Goal: Information Seeking & Learning: Learn about a topic

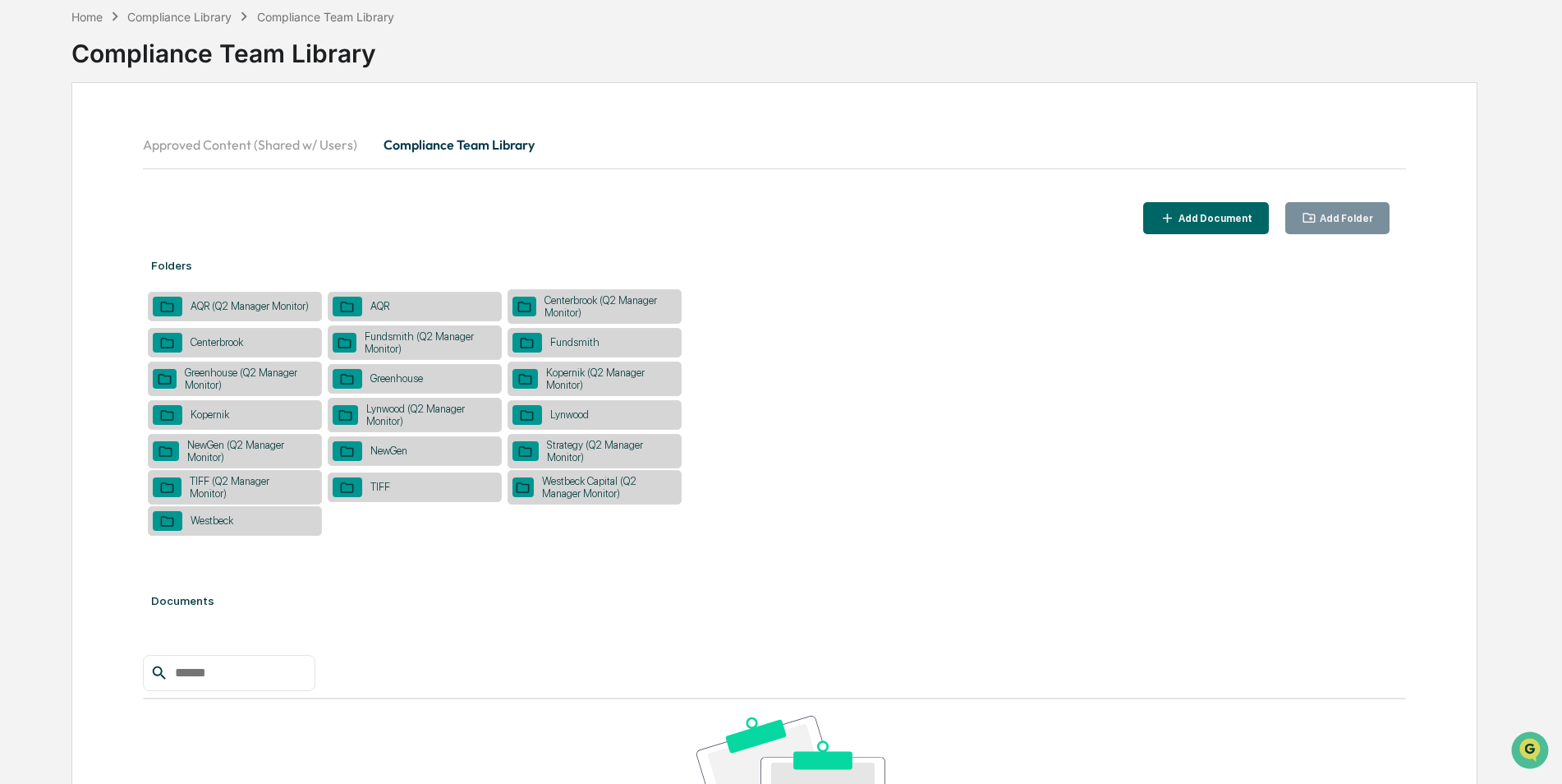
click at [623, 366] on div "Kopernik (Q2 Manager Monitor)" at bounding box center [607, 378] width 138 height 24
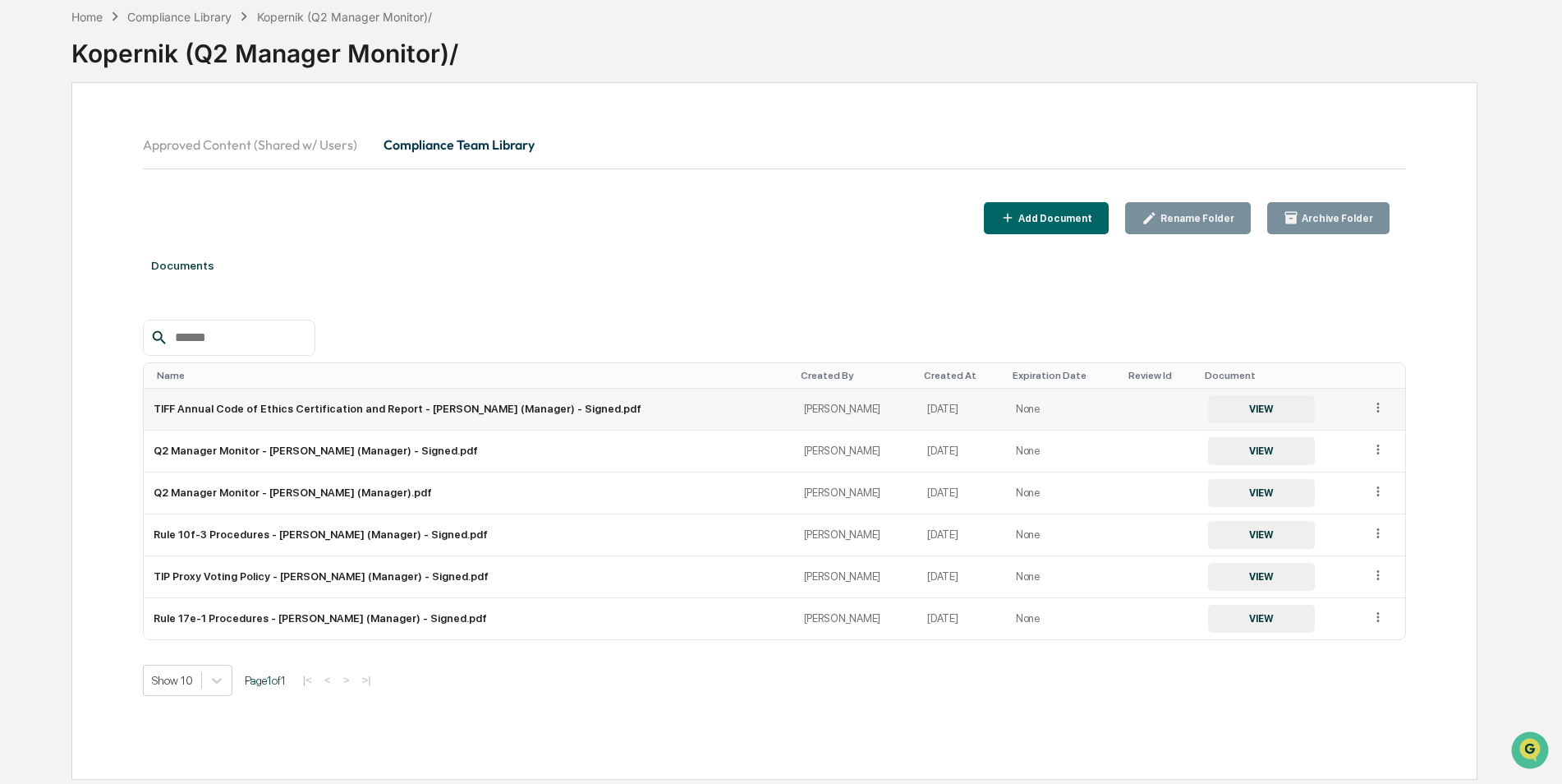
click at [1227, 421] on button "VIEW" at bounding box center [1261, 409] width 106 height 28
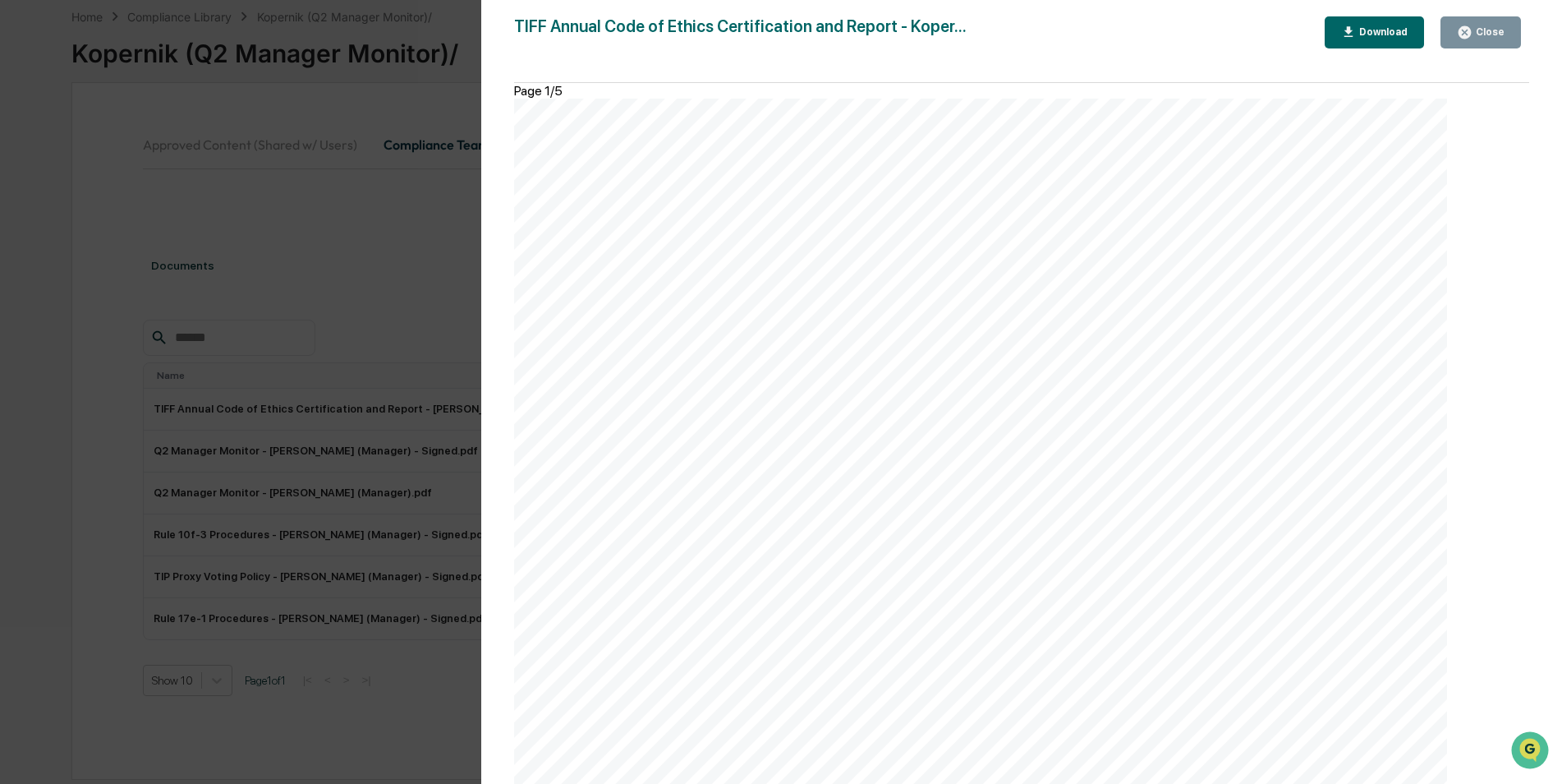
click at [1473, 43] on button "Close" at bounding box center [1481, 32] width 80 height 32
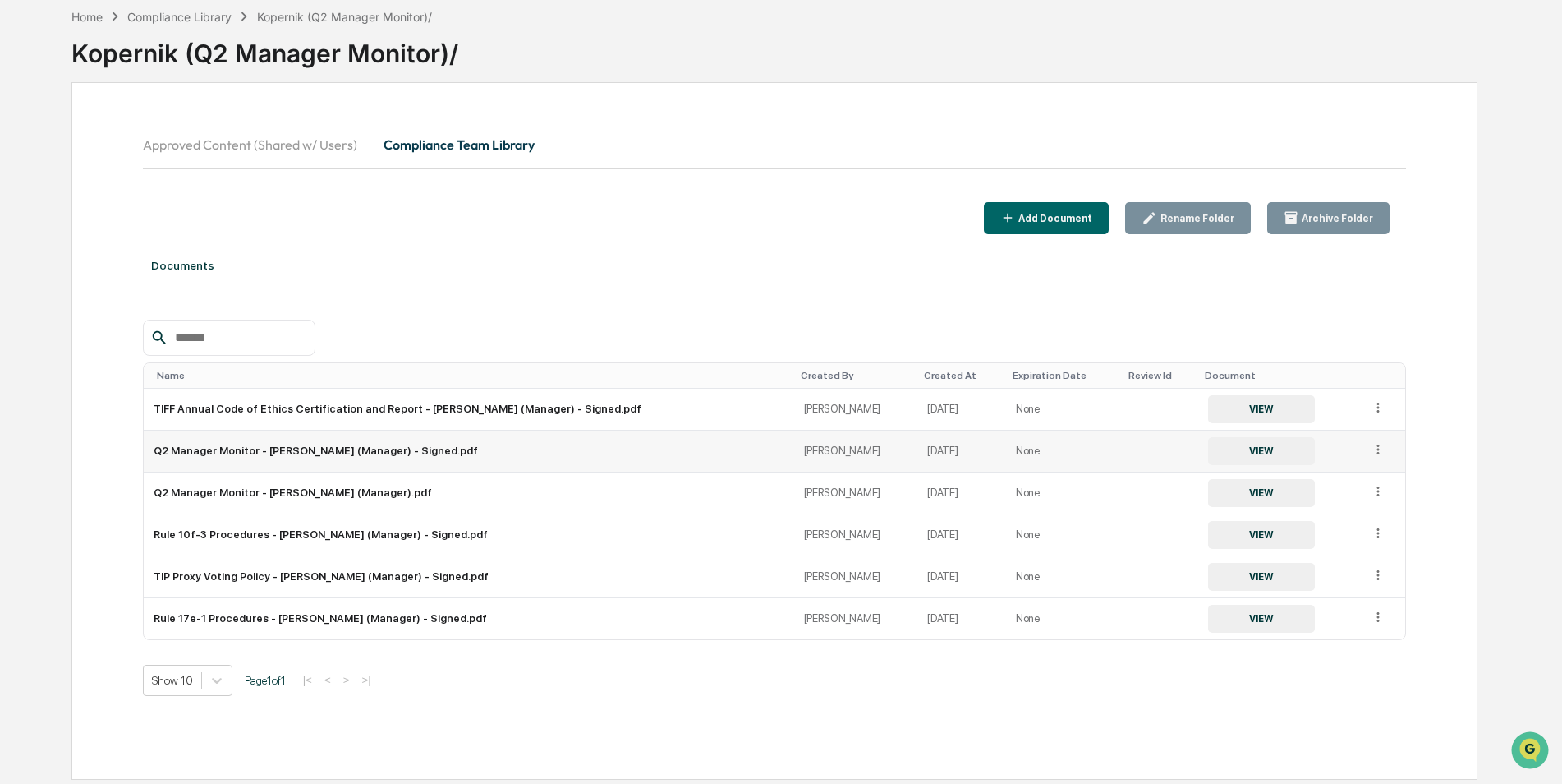
click at [1213, 458] on button "VIEW" at bounding box center [1261, 451] width 106 height 28
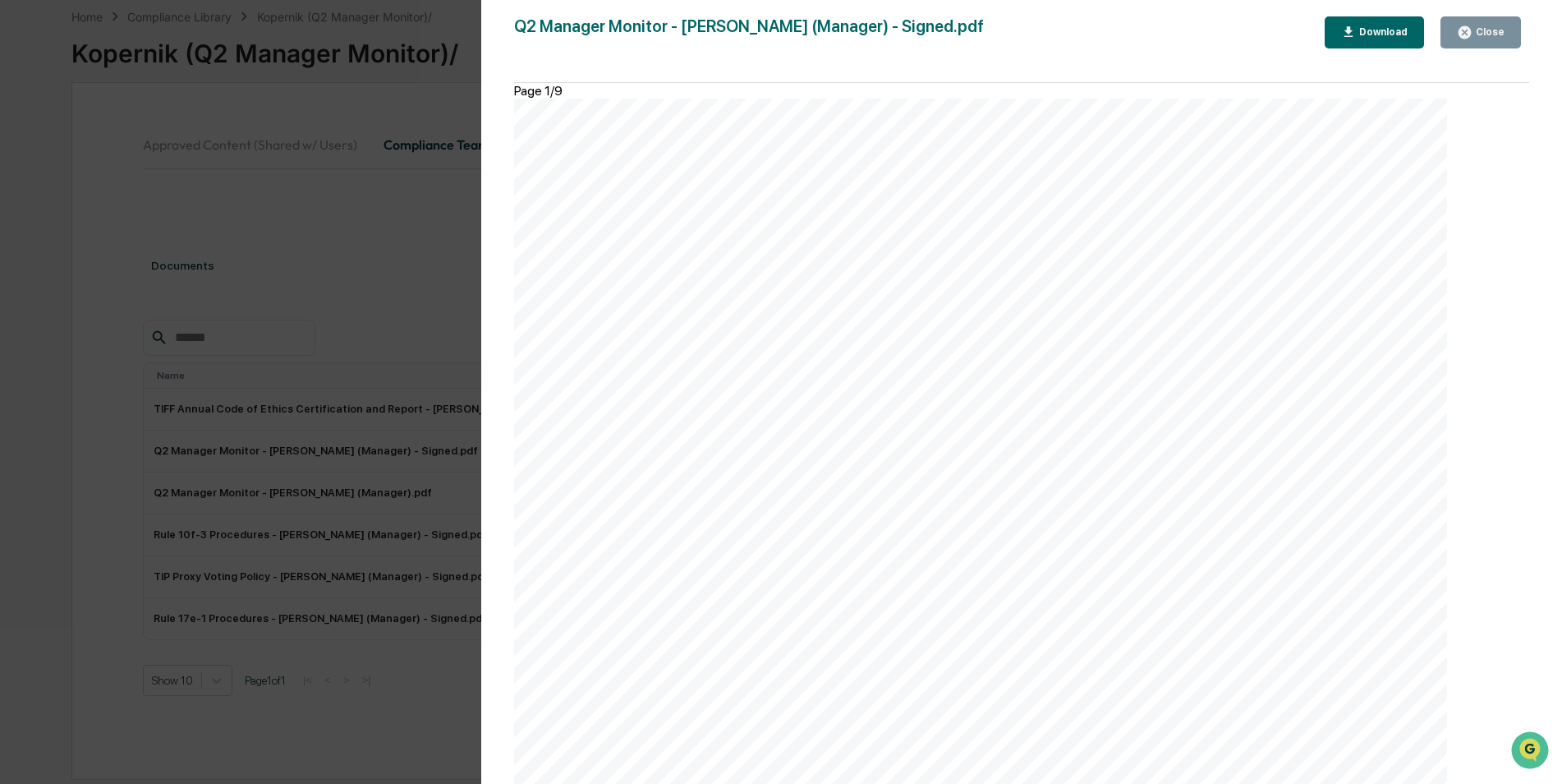
scroll to position [5339, 0]
click at [1489, 27] on div "Close" at bounding box center [1488, 31] width 32 height 11
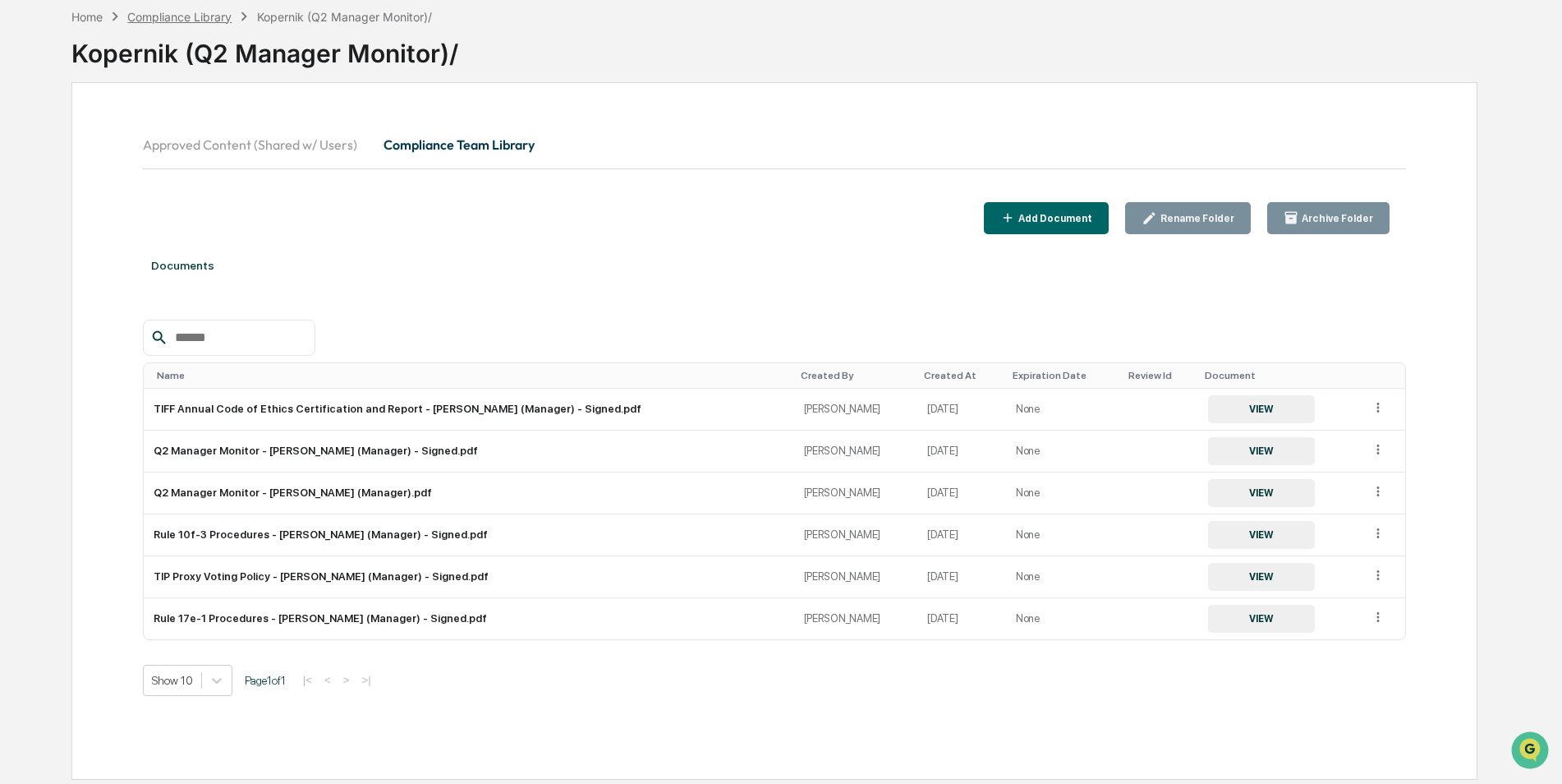
click at [215, 16] on div "Compliance Library" at bounding box center [179, 16] width 105 height 14
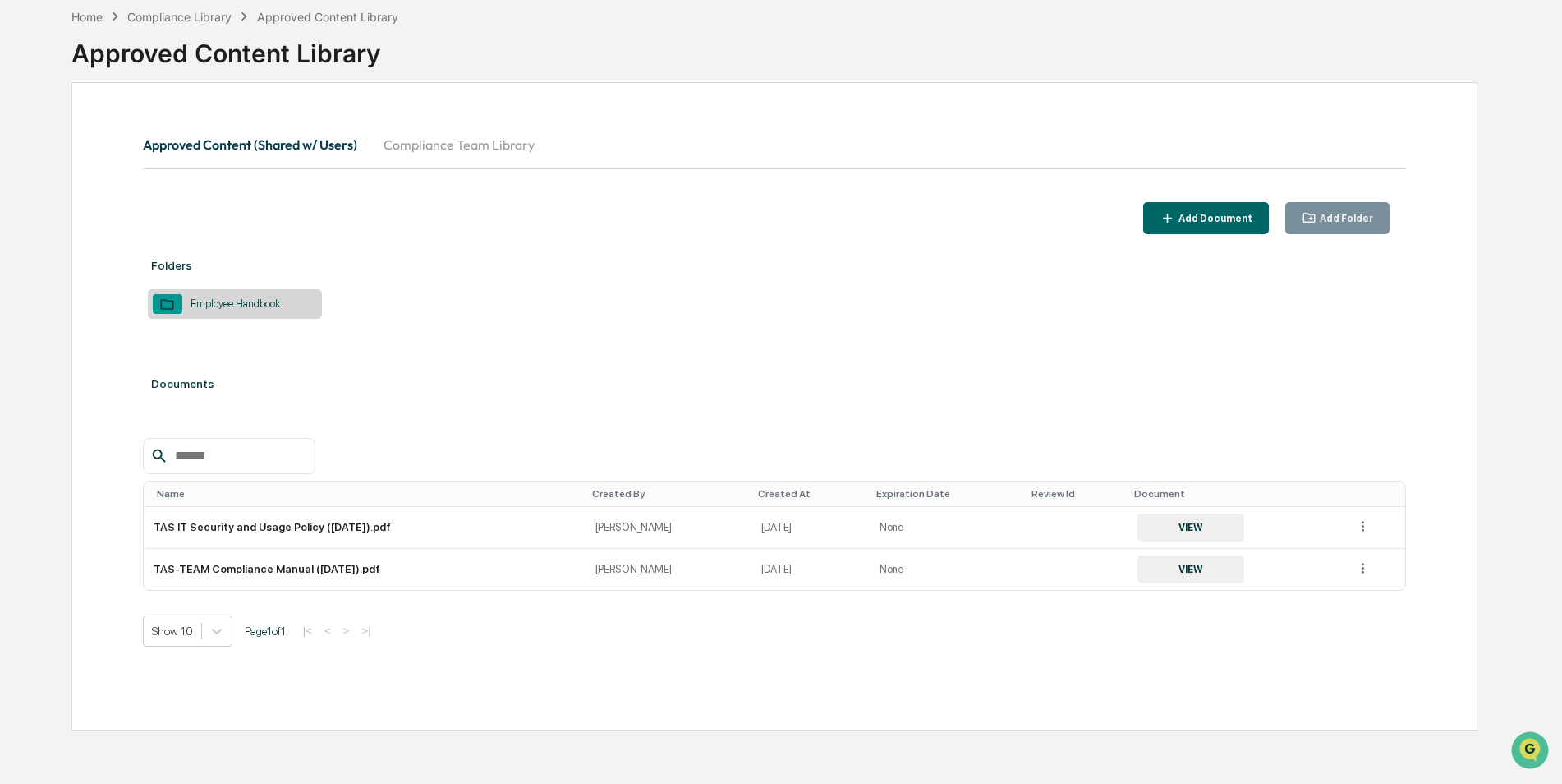
click at [106, 21] on div "Home Compliance Library Approved Content Library" at bounding box center [235, 16] width 327 height 18
click at [88, 15] on div "Home" at bounding box center [87, 16] width 31 height 14
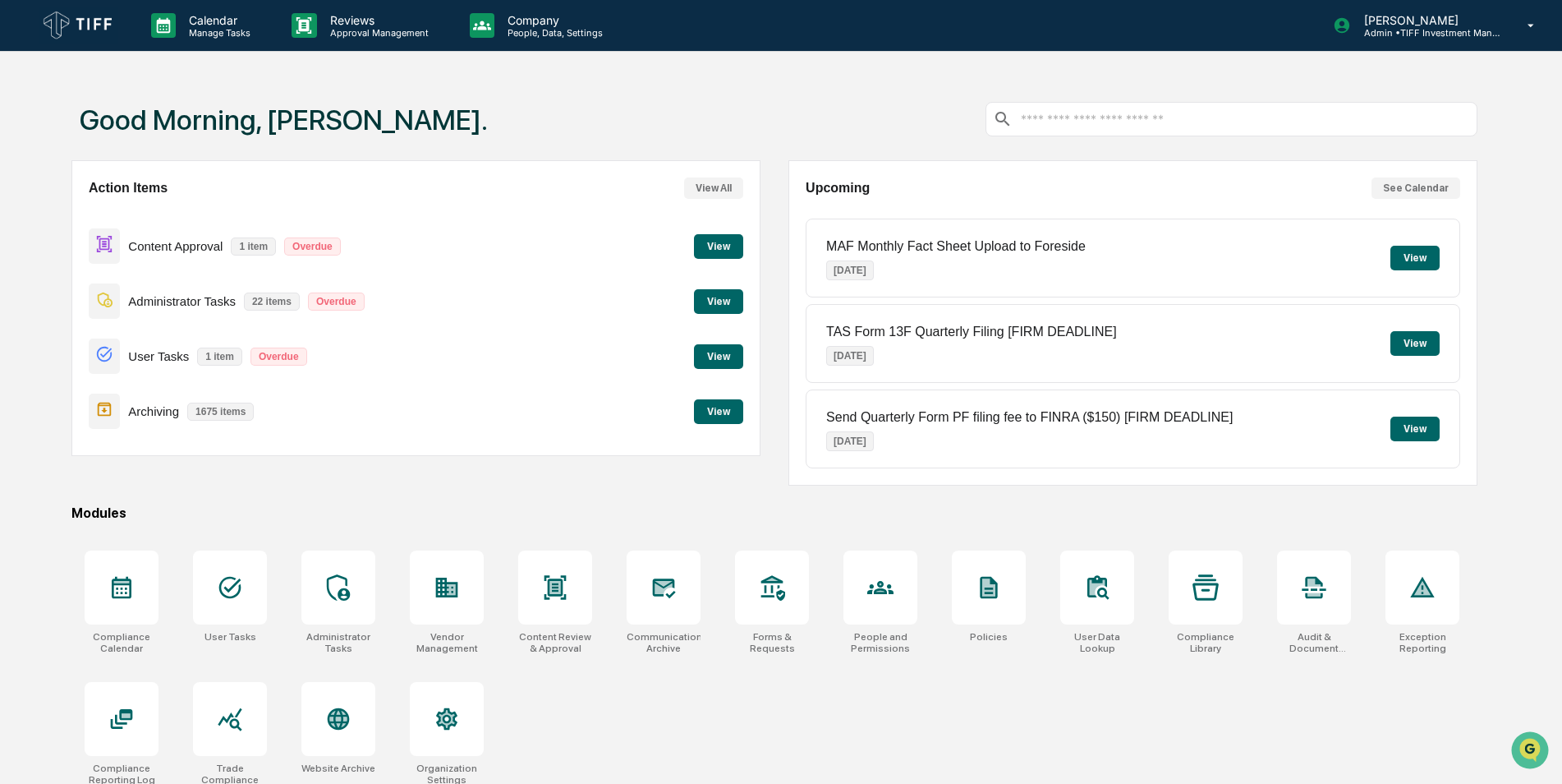
click at [1214, 65] on div "Calendar Manage Tasks Reviews Approval Management Company People, Data, Setting…" at bounding box center [781, 431] width 1562 height 862
click at [264, 614] on div at bounding box center [229, 587] width 74 height 74
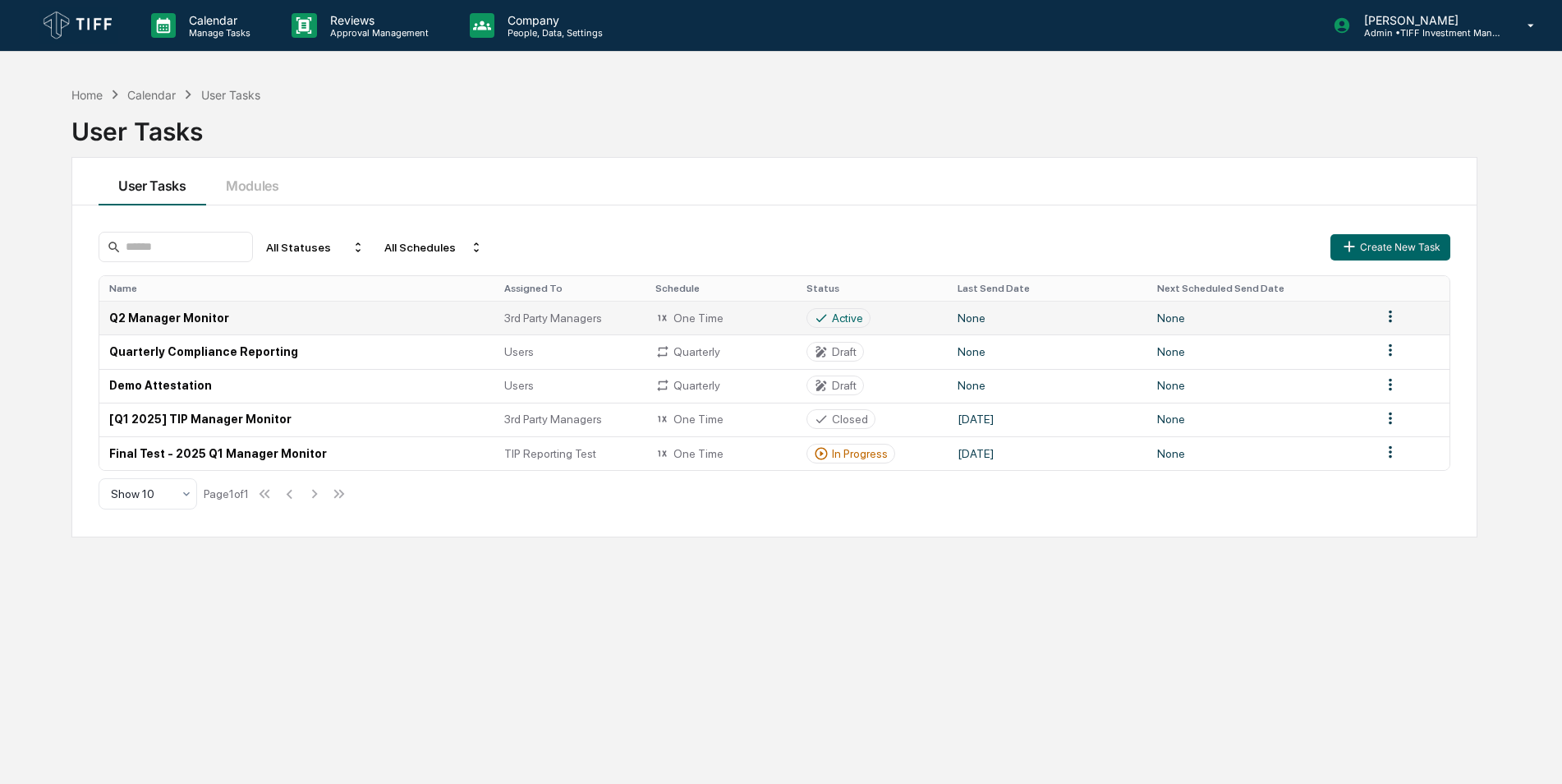
click at [164, 316] on td "Q2 Manager Monitor" at bounding box center [297, 317] width 395 height 34
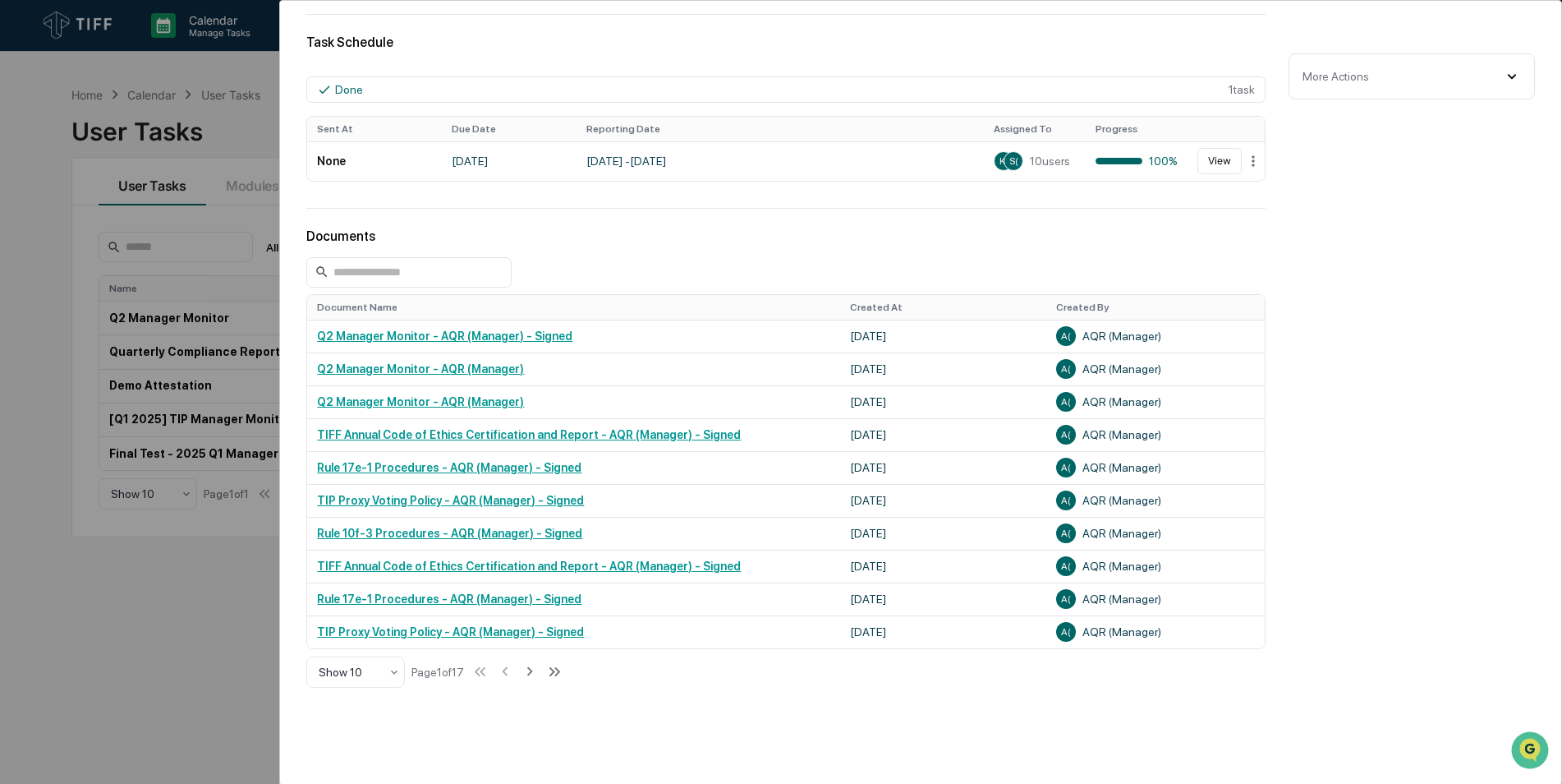
scroll to position [411, 0]
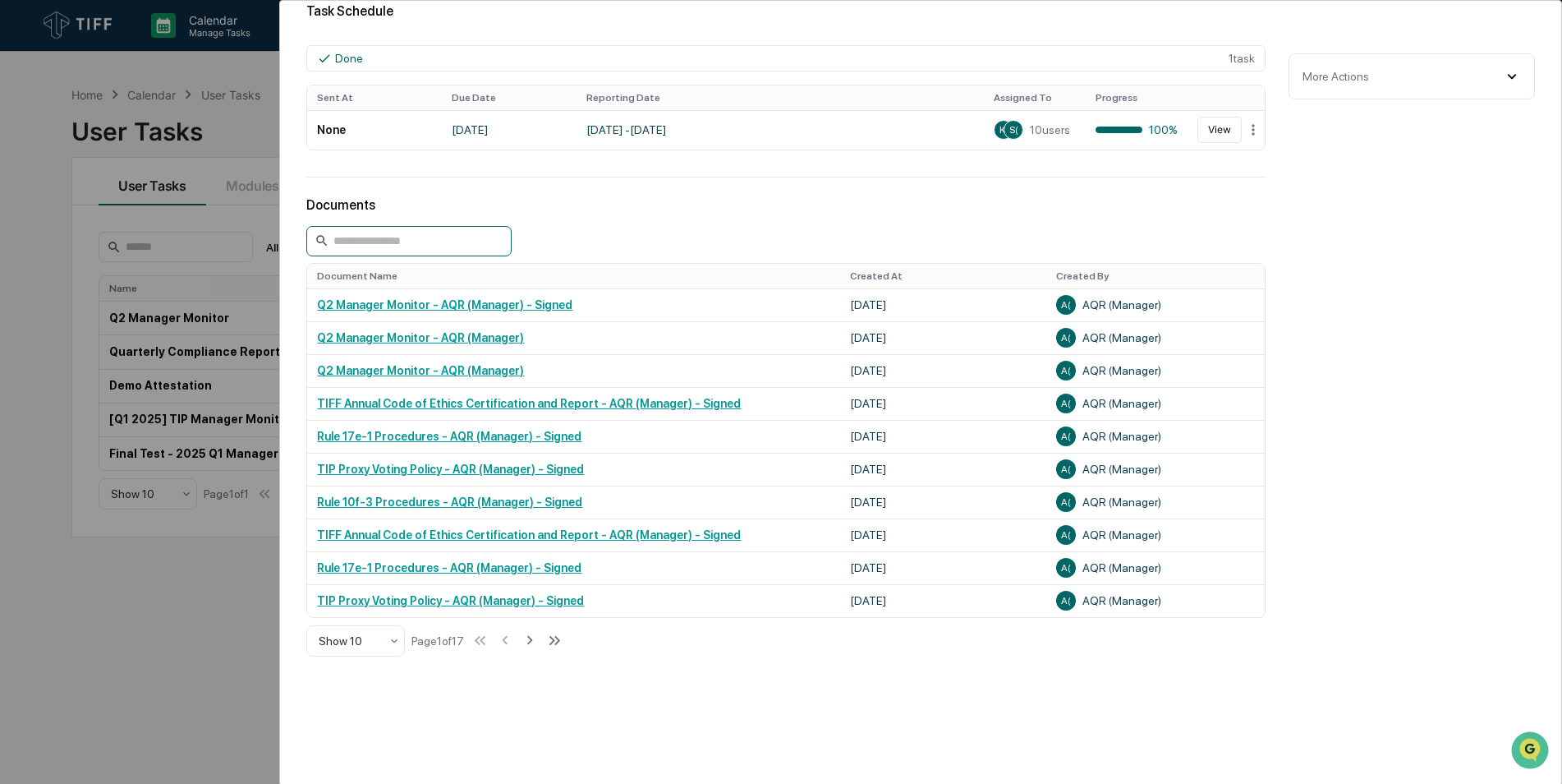
click at [359, 234] on input at bounding box center [408, 241] width 205 height 30
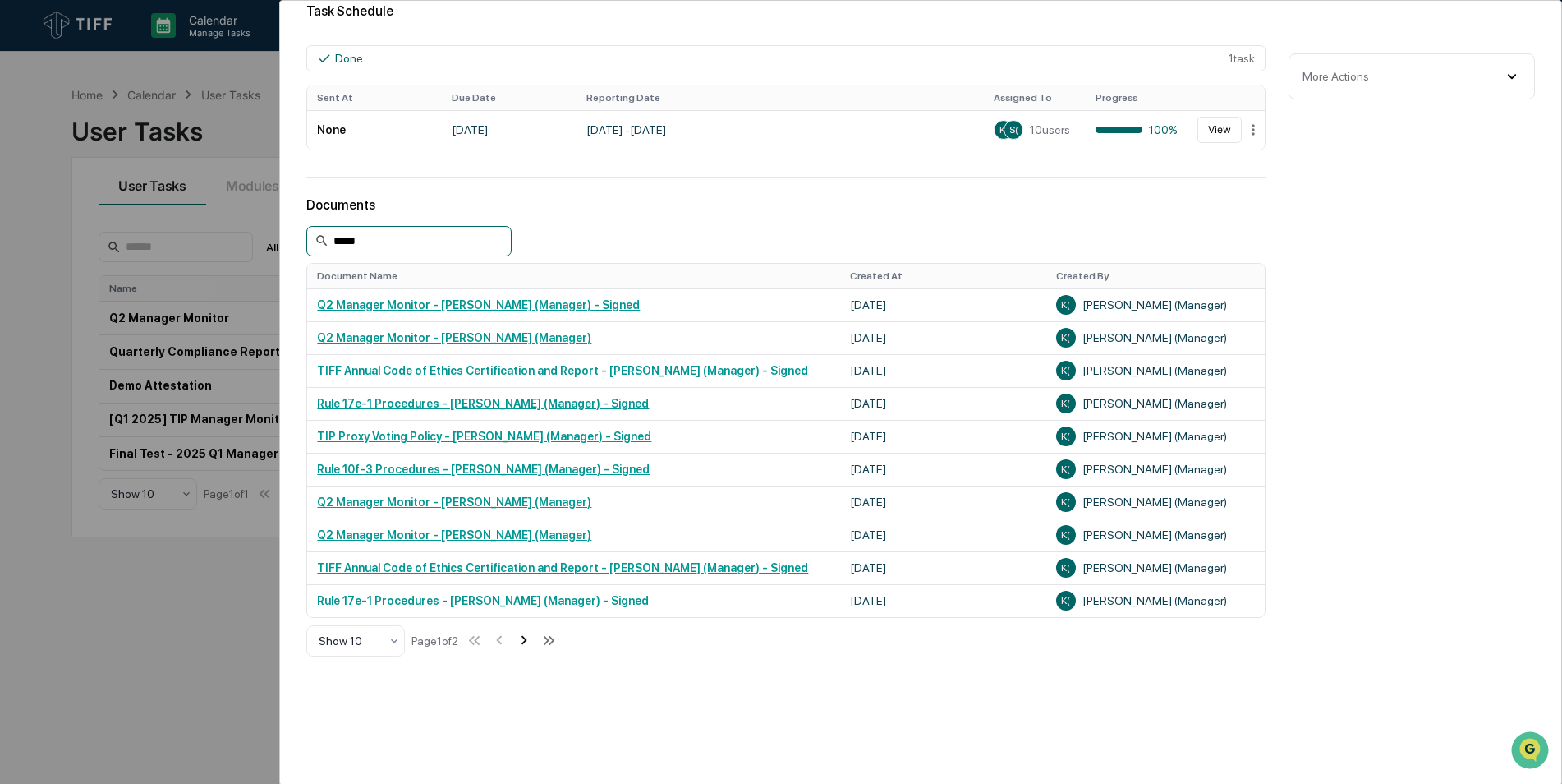
type input "*****"
click at [524, 645] on icon at bounding box center [524, 639] width 18 height 18
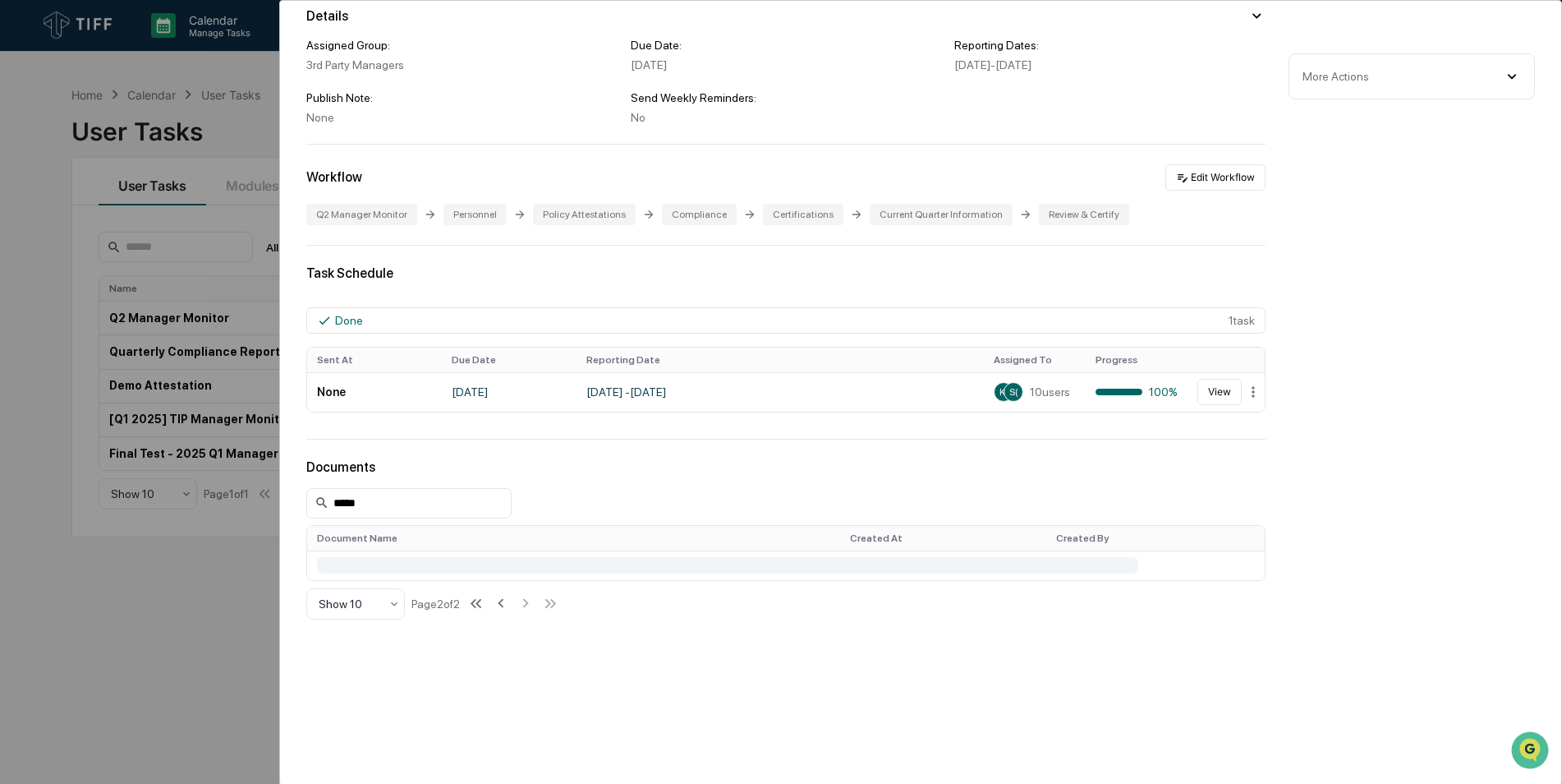
scroll to position [382, 0]
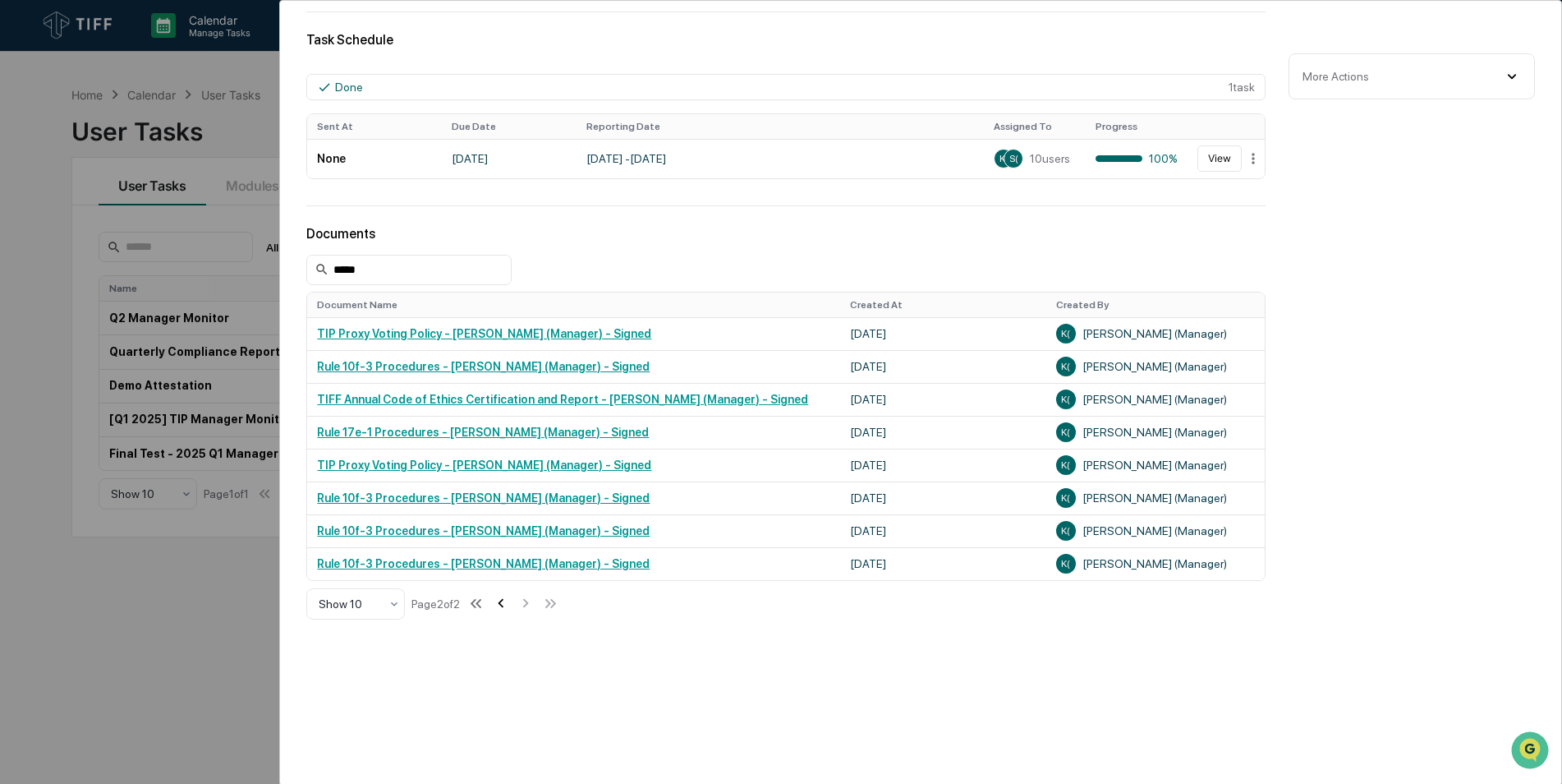
click at [503, 605] on icon at bounding box center [501, 602] width 18 height 18
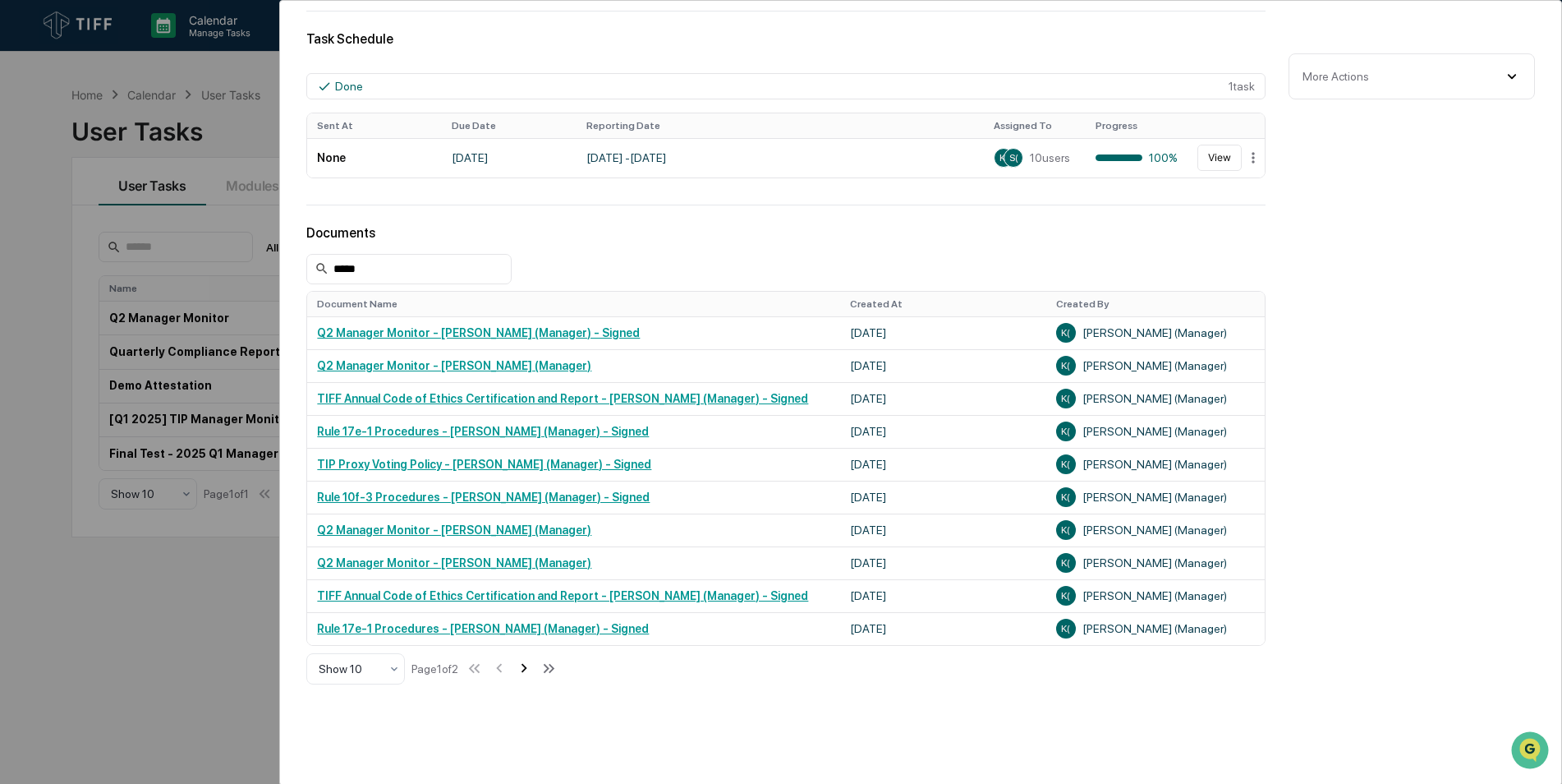
click at [526, 667] on icon at bounding box center [524, 667] width 18 height 18
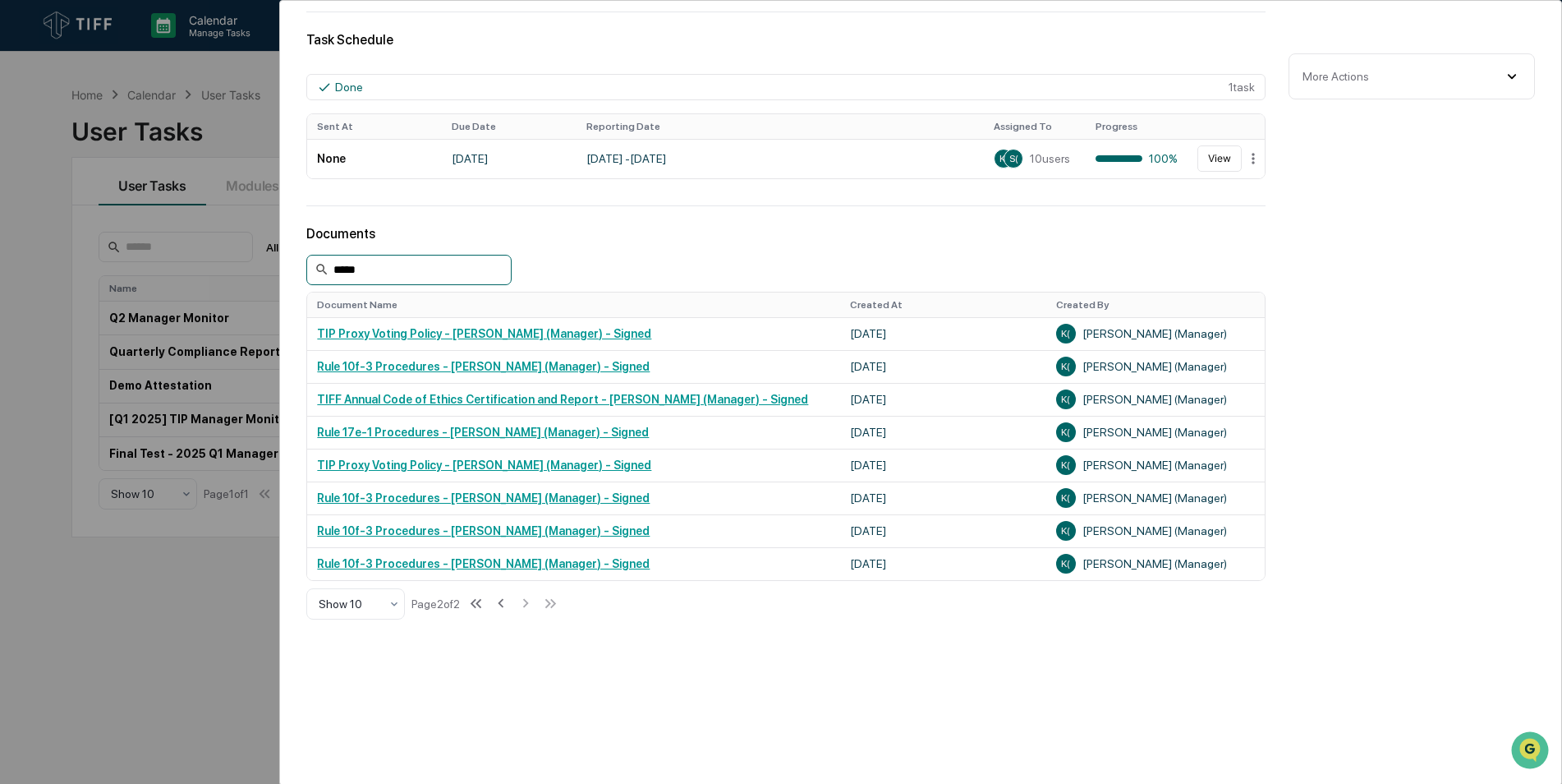
drag, startPoint x: 337, startPoint y: 267, endPoint x: 296, endPoint y: 267, distance: 41.0
click at [296, 267] on div "User Tasks Q2 Manager Monitor Q2 Manager Monitor Active No description Details …" at bounding box center [921, 202] width 1282 height 1166
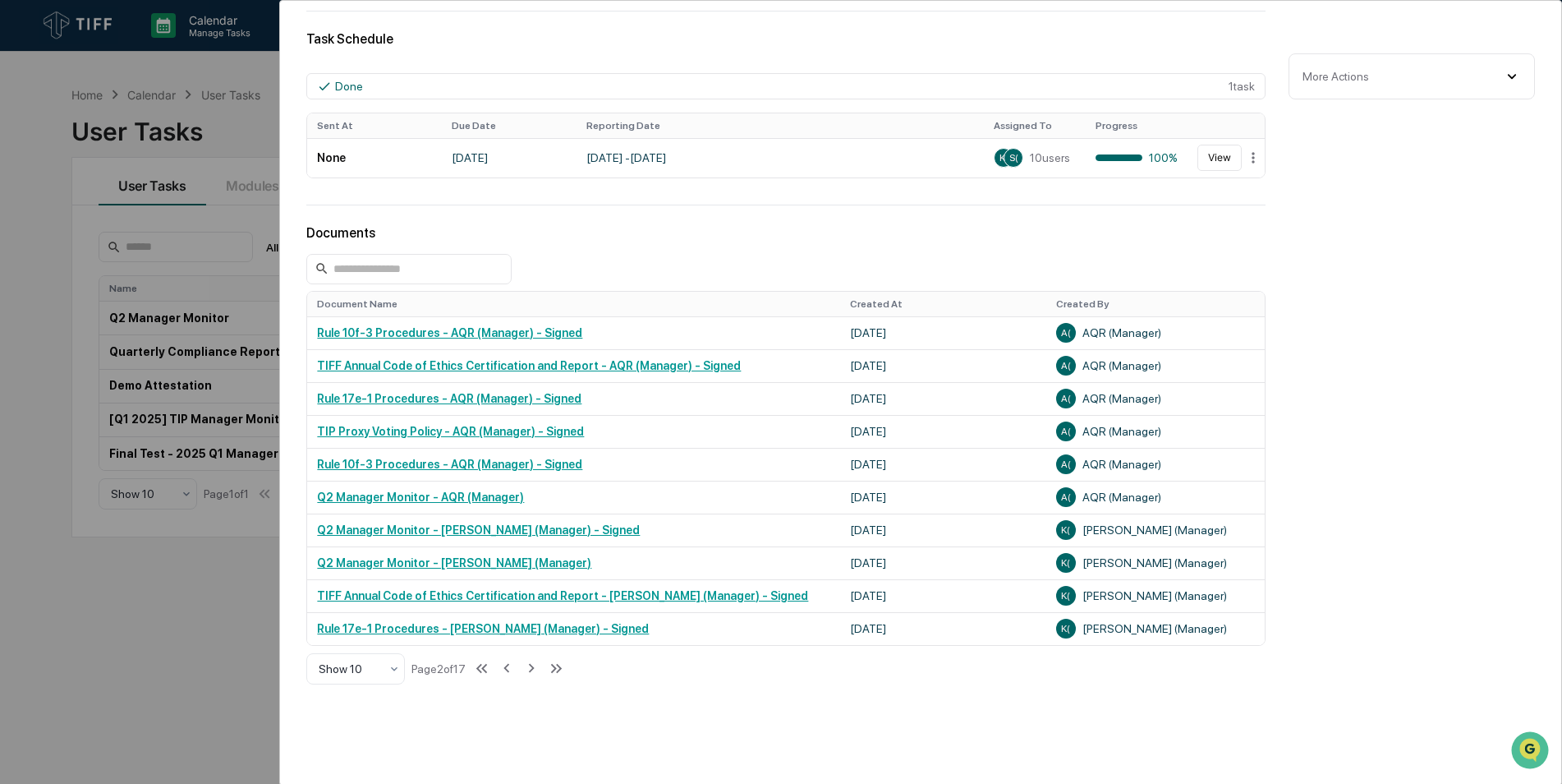
click at [250, 672] on div "User Tasks Q2 Manager Monitor Q2 Manager Monitor Active No description Details …" at bounding box center [781, 392] width 1562 height 784
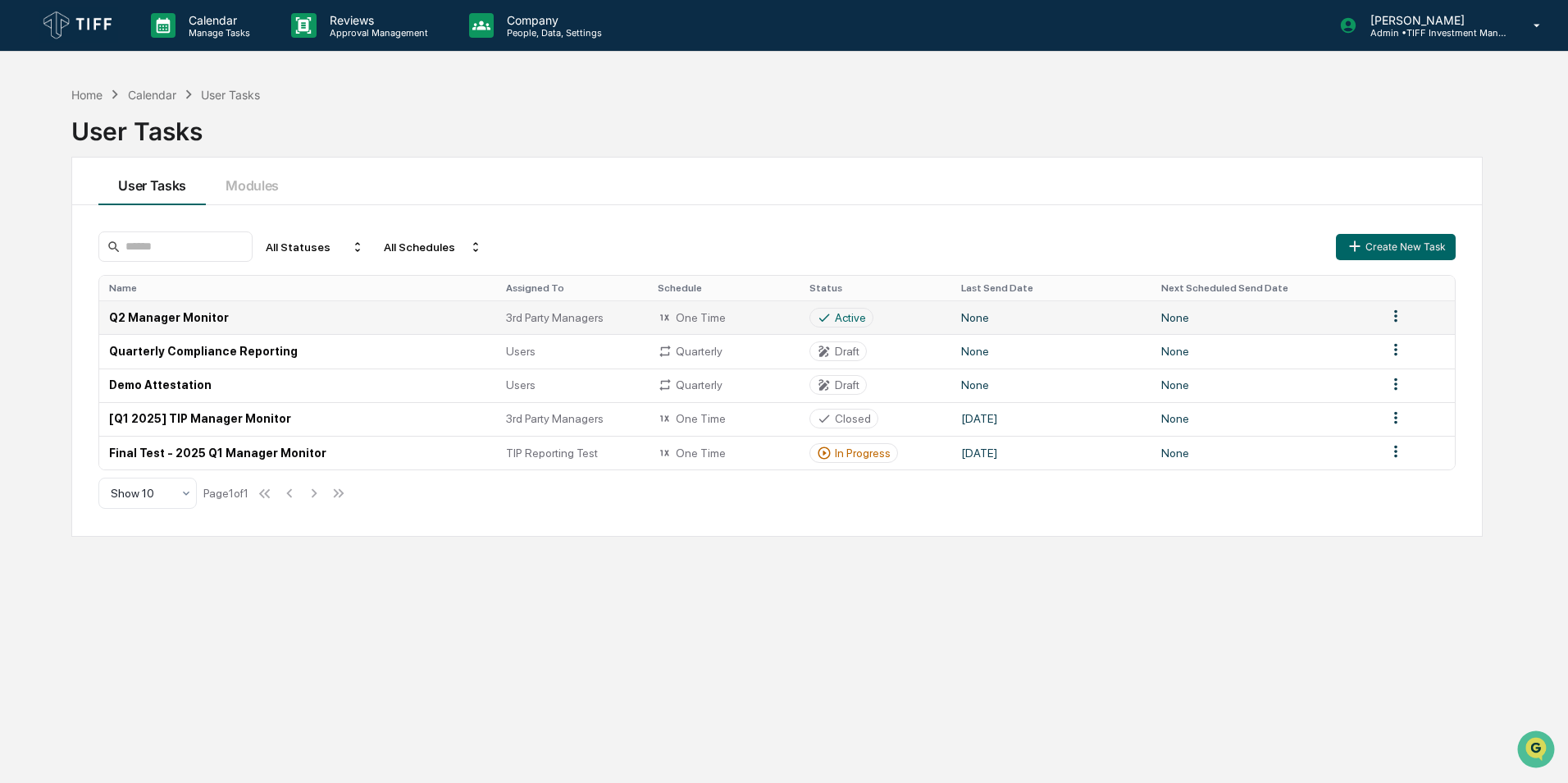
click at [1387, 317] on html "Calendar Manage Tasks Reviews Approval Management Company People, Data, Setting…" at bounding box center [784, 392] width 1568 height 783
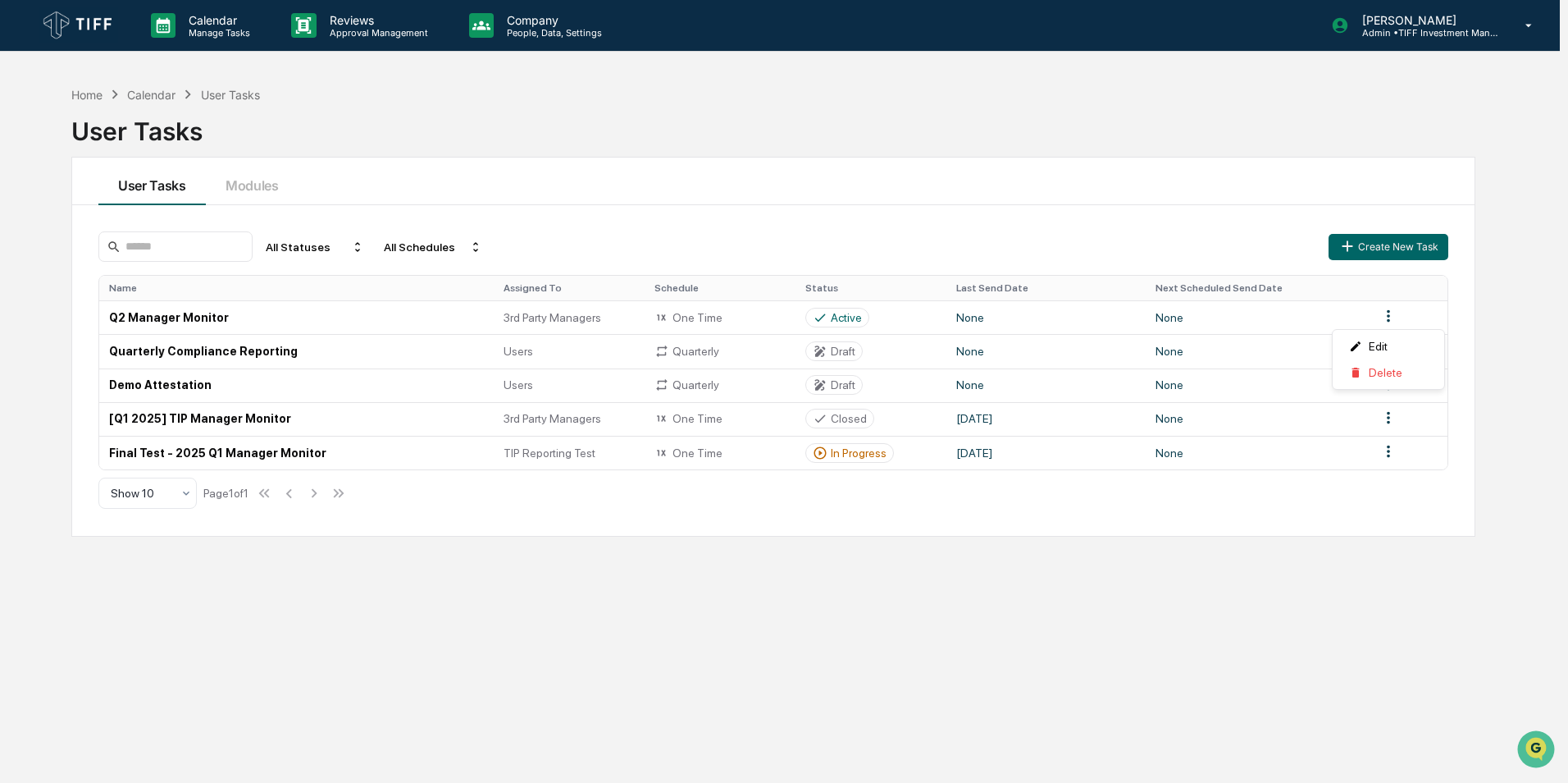
click at [958, 321] on html "Calendar Manage Tasks Reviews Approval Management Company People, Data, Setting…" at bounding box center [784, 392] width 1568 height 783
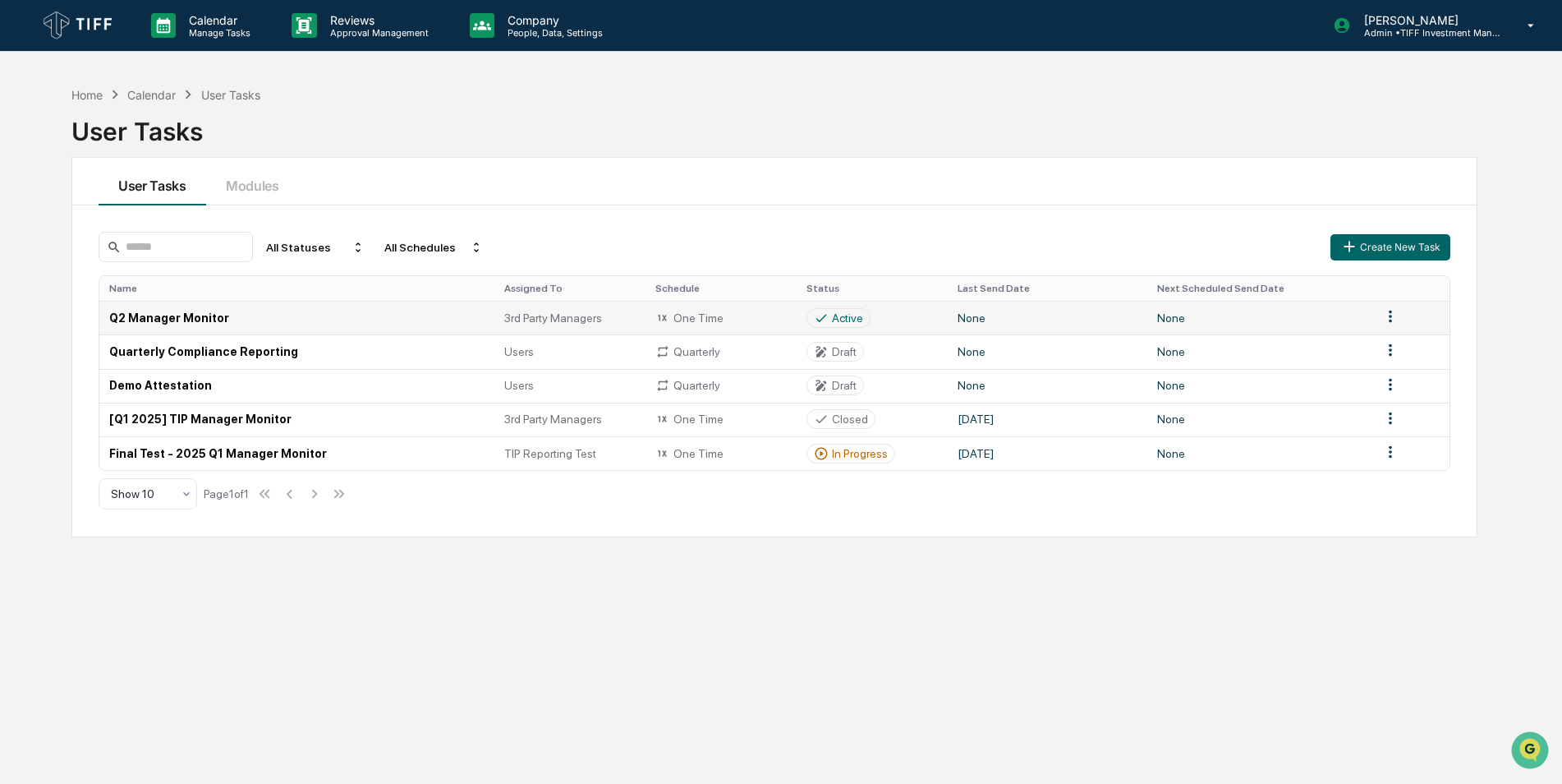
click at [183, 318] on td "Q2 Manager Monitor" at bounding box center [297, 317] width 395 height 34
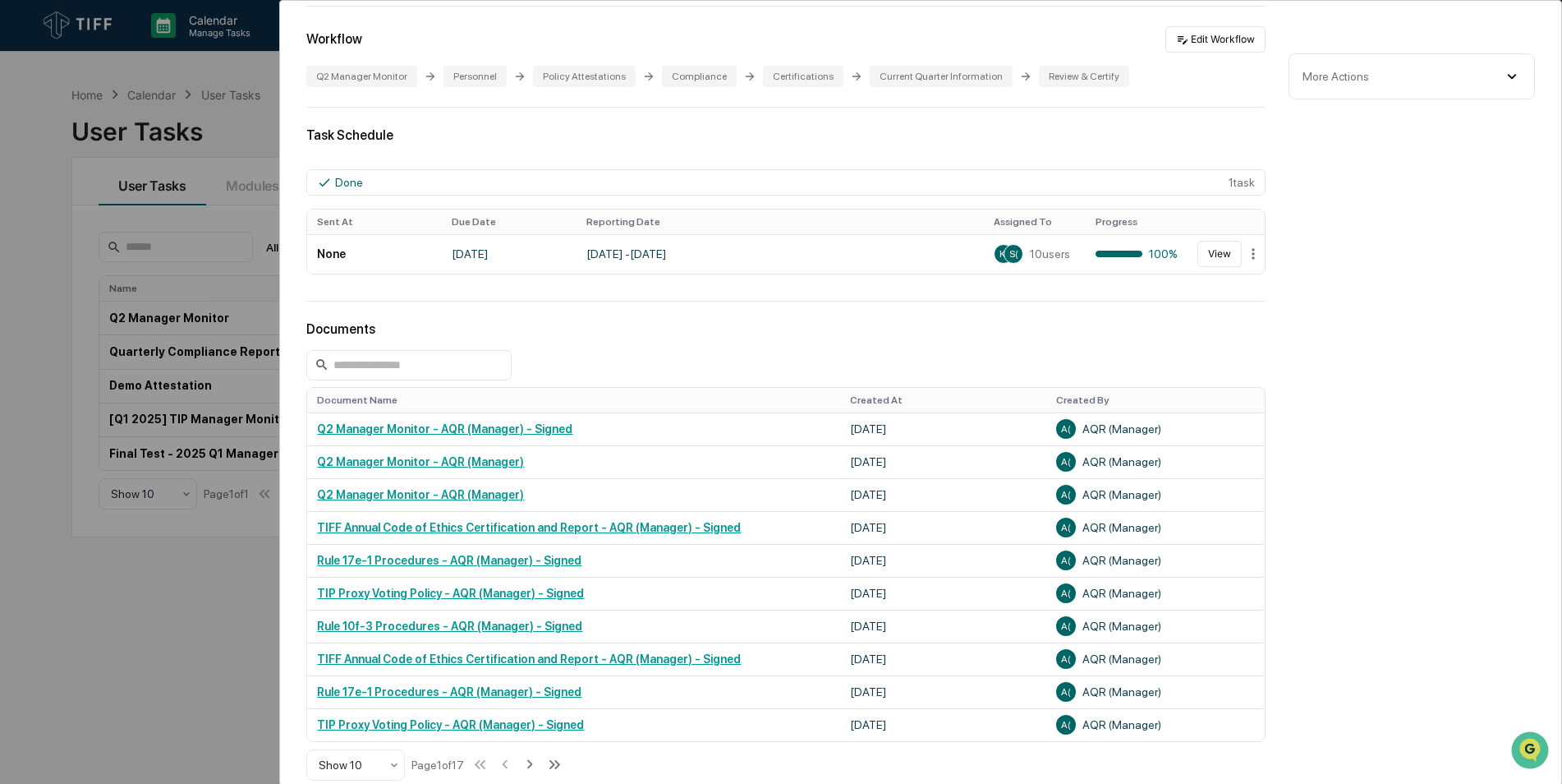
scroll to position [247, 0]
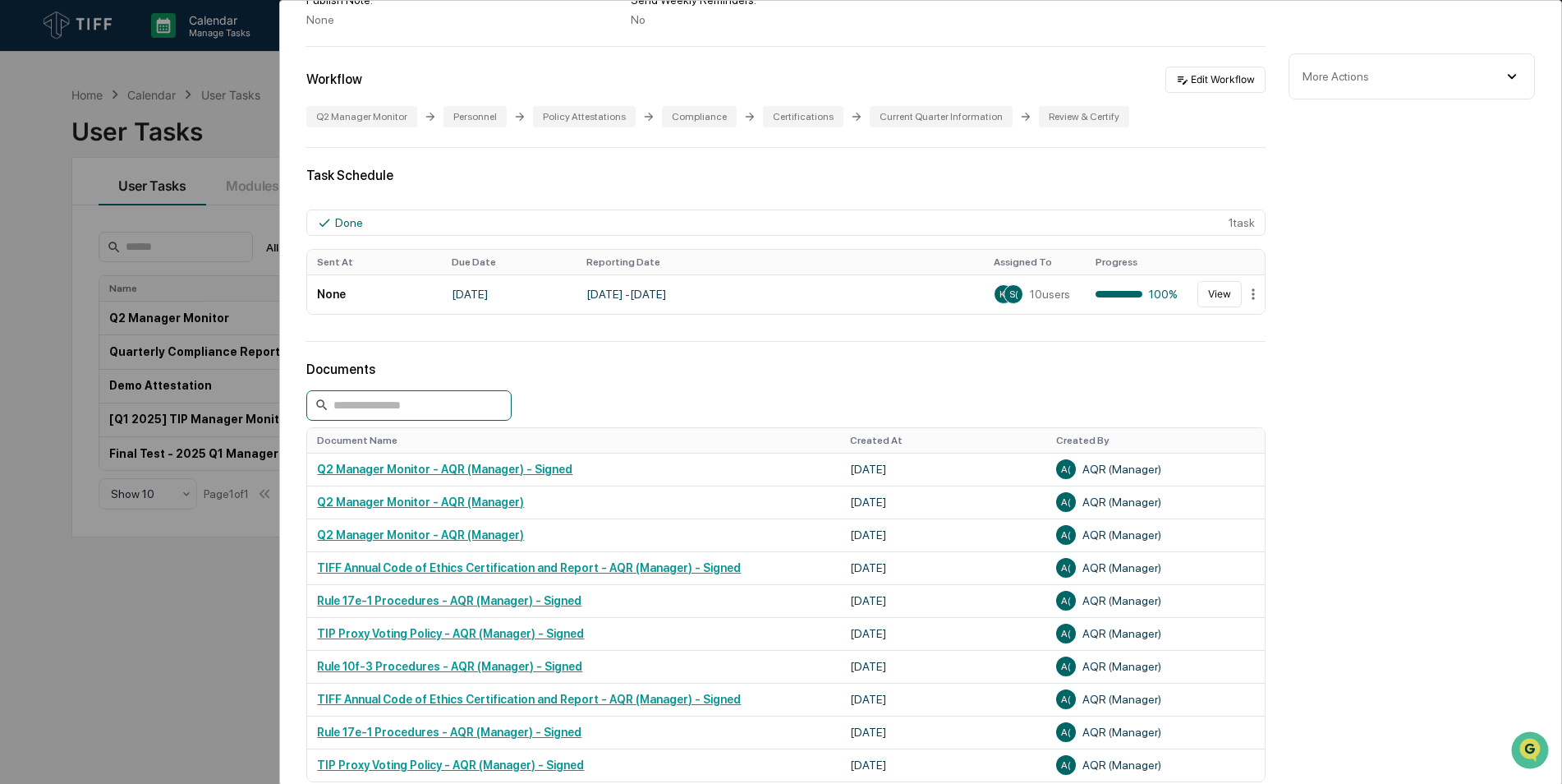
click at [427, 405] on input at bounding box center [408, 405] width 205 height 30
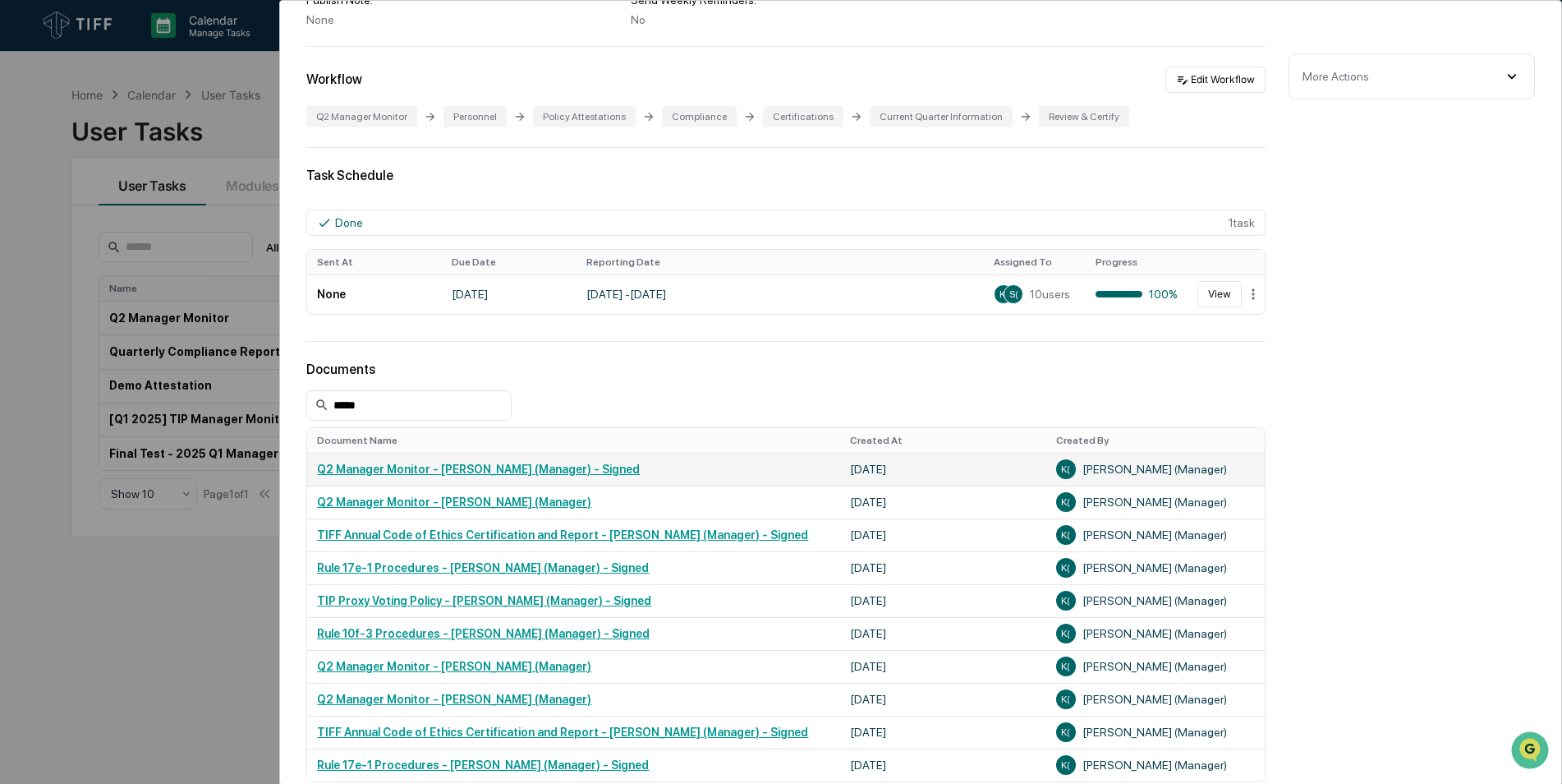
click at [552, 472] on link "Q2 Manager Monitor - [PERSON_NAME] (Manager) - Signed" at bounding box center [478, 468] width 323 height 13
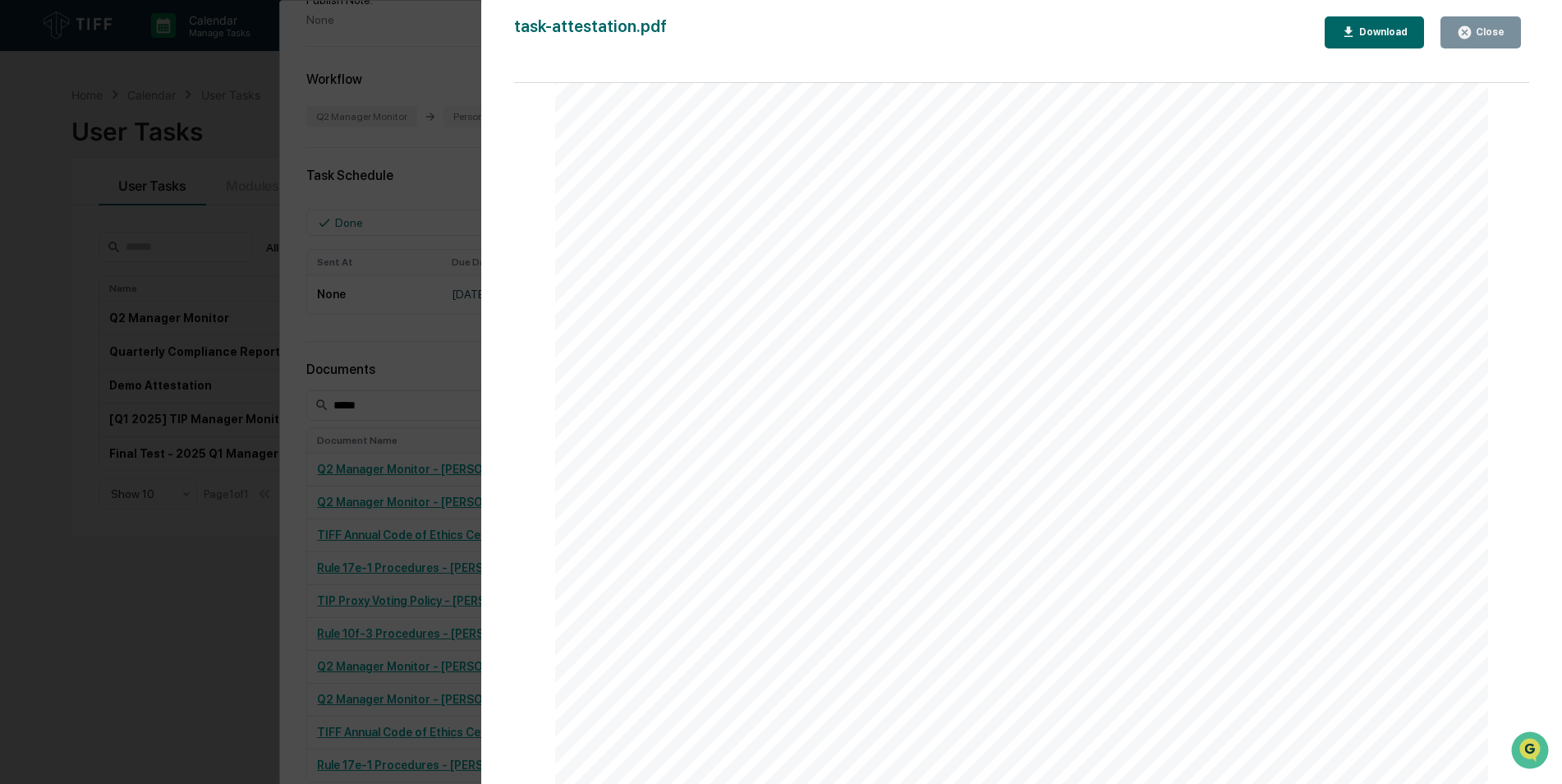
scroll to position [5339, 0]
click at [1489, 22] on button "Close" at bounding box center [1481, 32] width 80 height 32
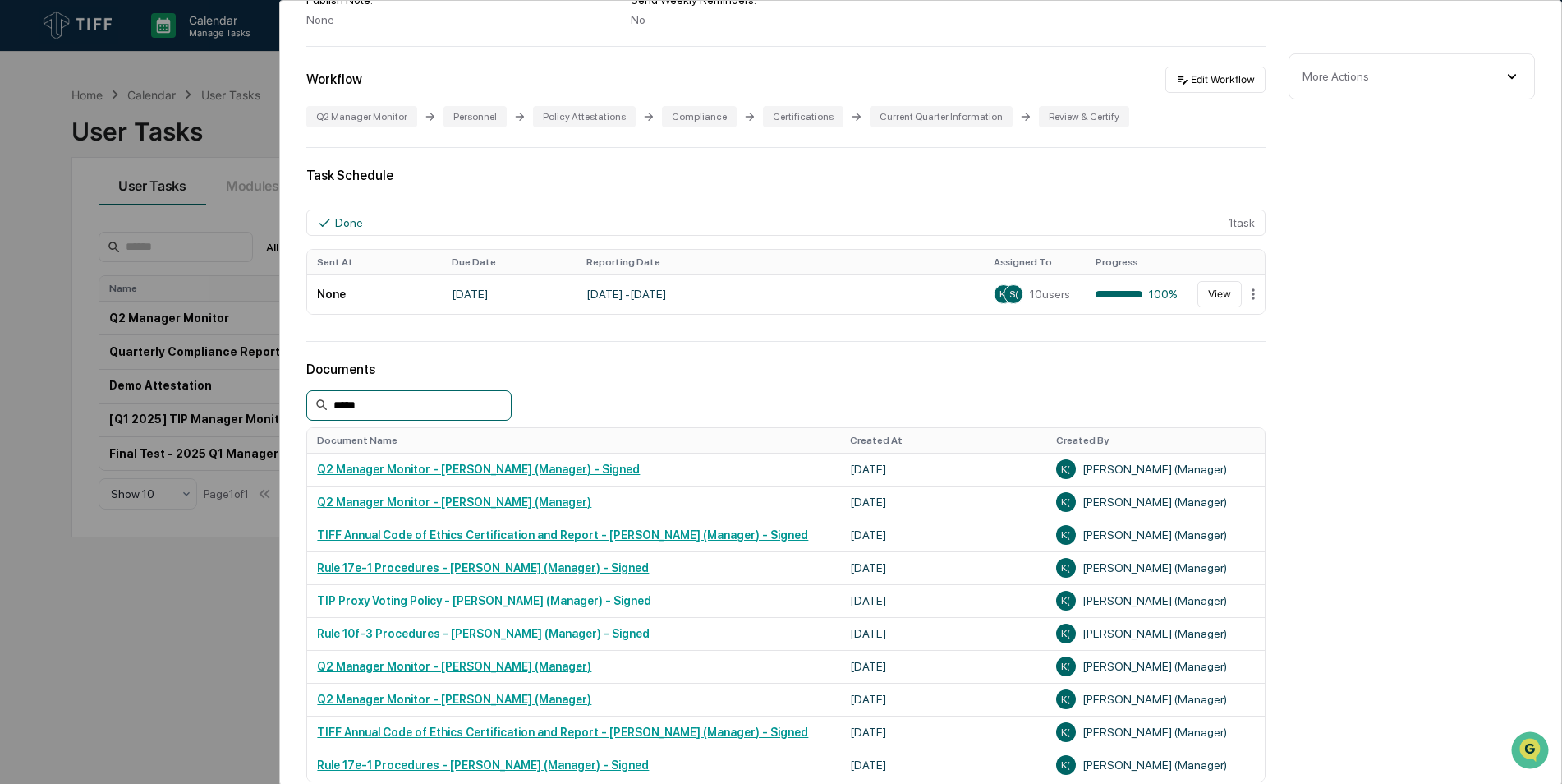
drag, startPoint x: 395, startPoint y: 406, endPoint x: 294, endPoint y: 399, distance: 101.2
click at [294, 399] on div "User Tasks Q2 Manager Monitor Q2 Manager Monitor Active No description Details …" at bounding box center [921, 370] width 1282 height 1231
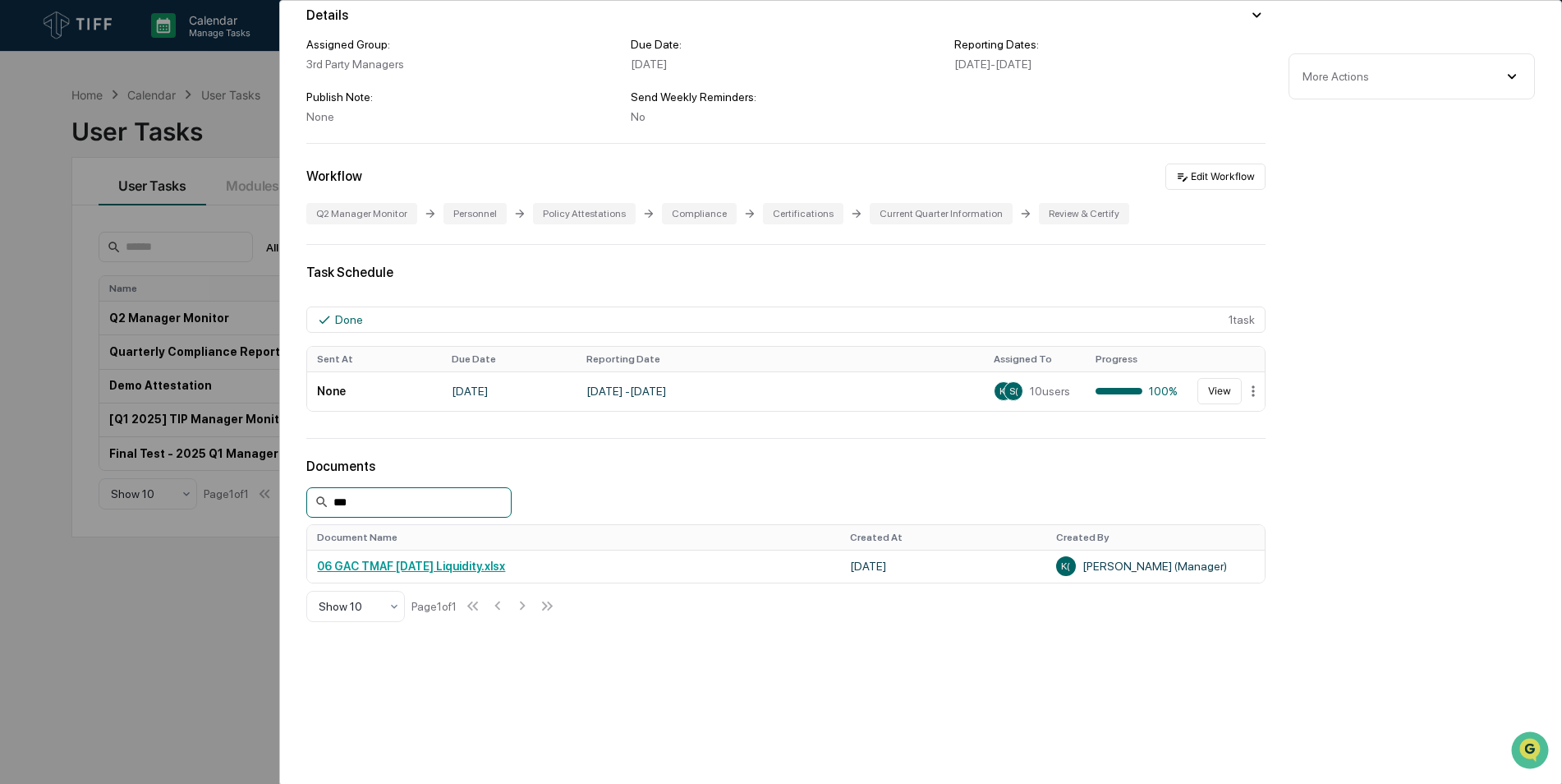
scroll to position [153, 0]
type input "***"
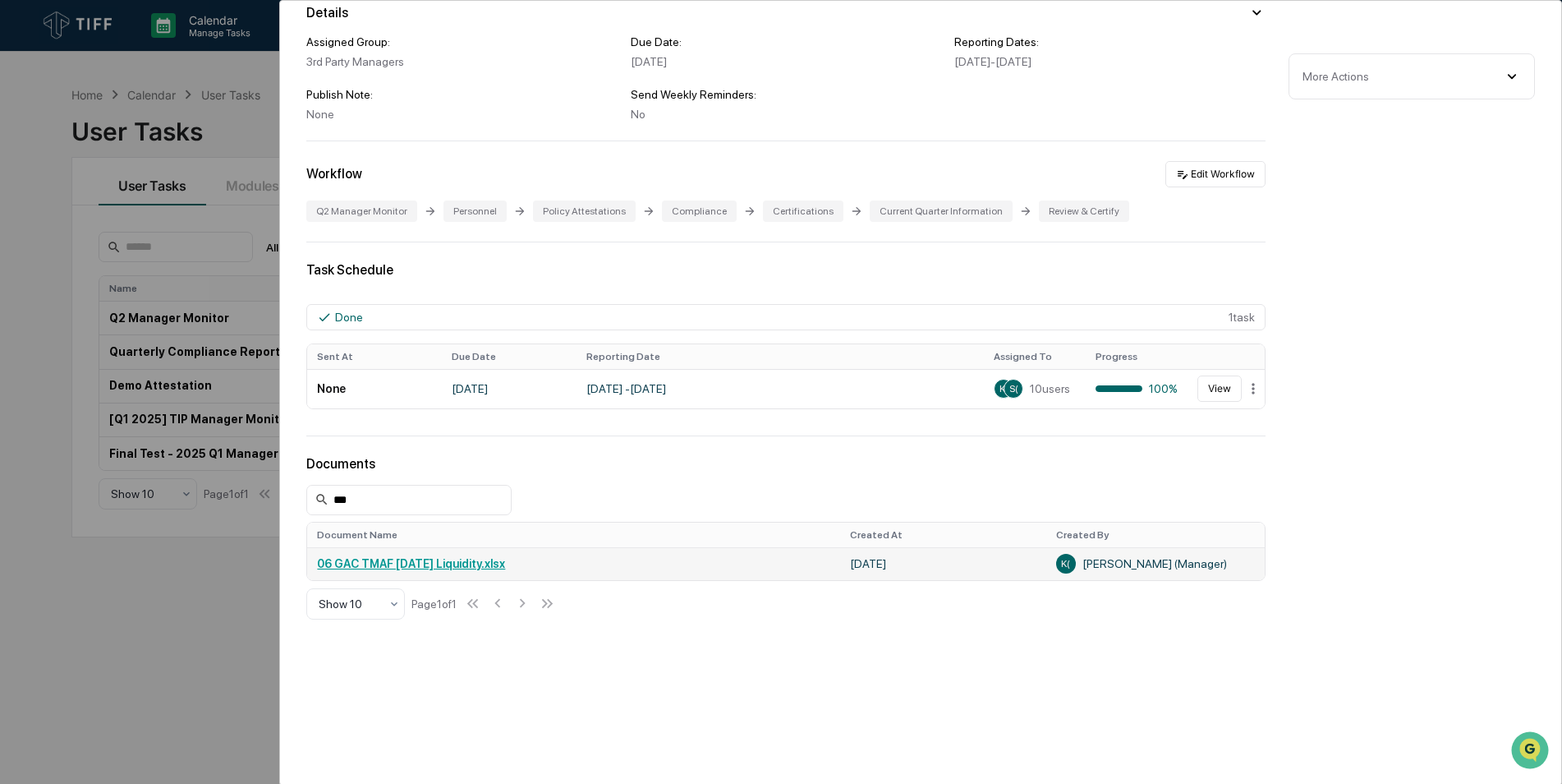
click at [396, 563] on link "06 GAC TMAF [DATE] Liquidity.xlsx" at bounding box center [410, 563] width 188 height 13
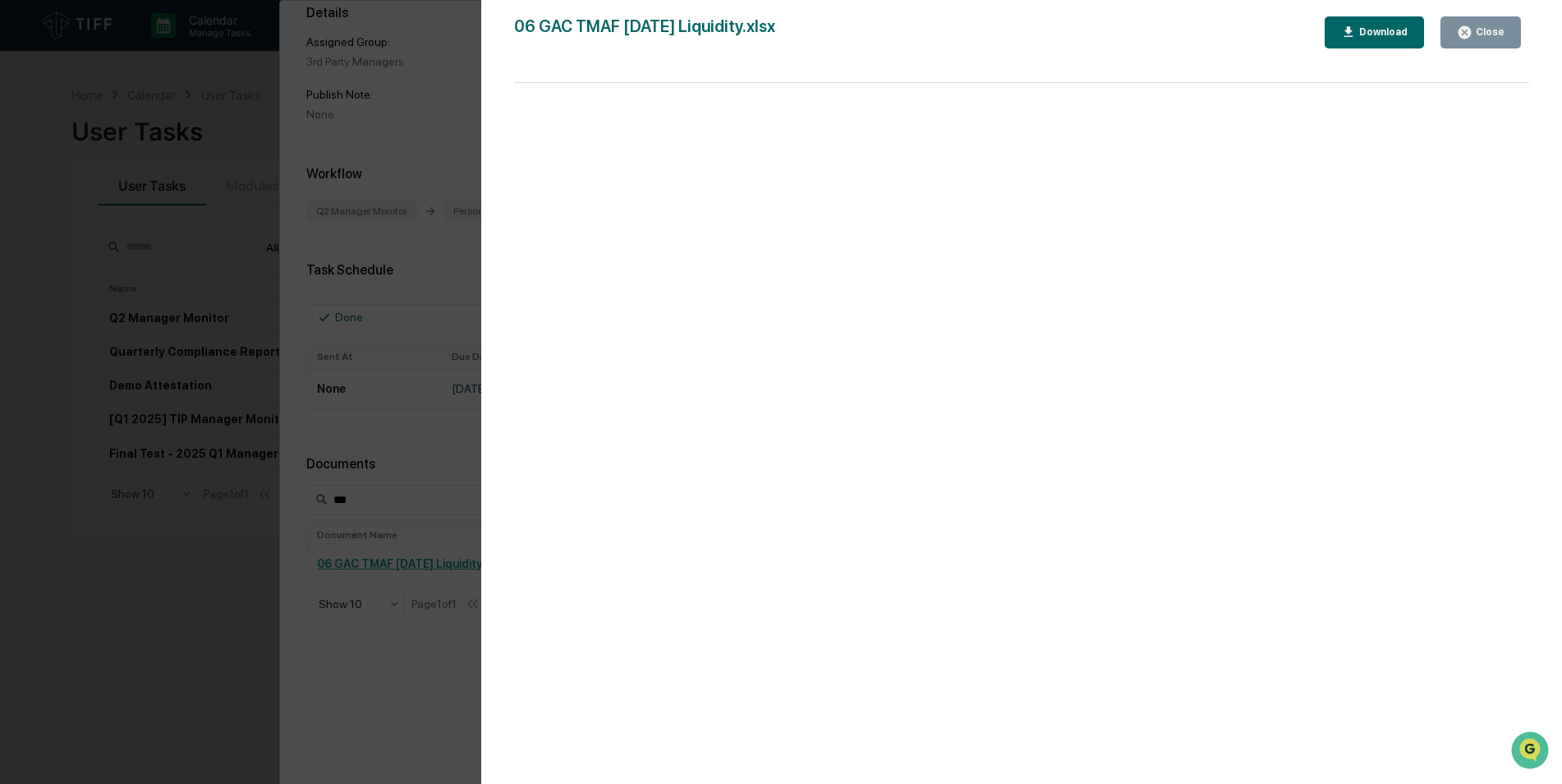
click at [1364, 29] on div "Download" at bounding box center [1382, 31] width 52 height 11
click at [1367, 18] on button "Download" at bounding box center [1375, 32] width 100 height 32
click at [1501, 28] on div "Close" at bounding box center [1488, 31] width 32 height 11
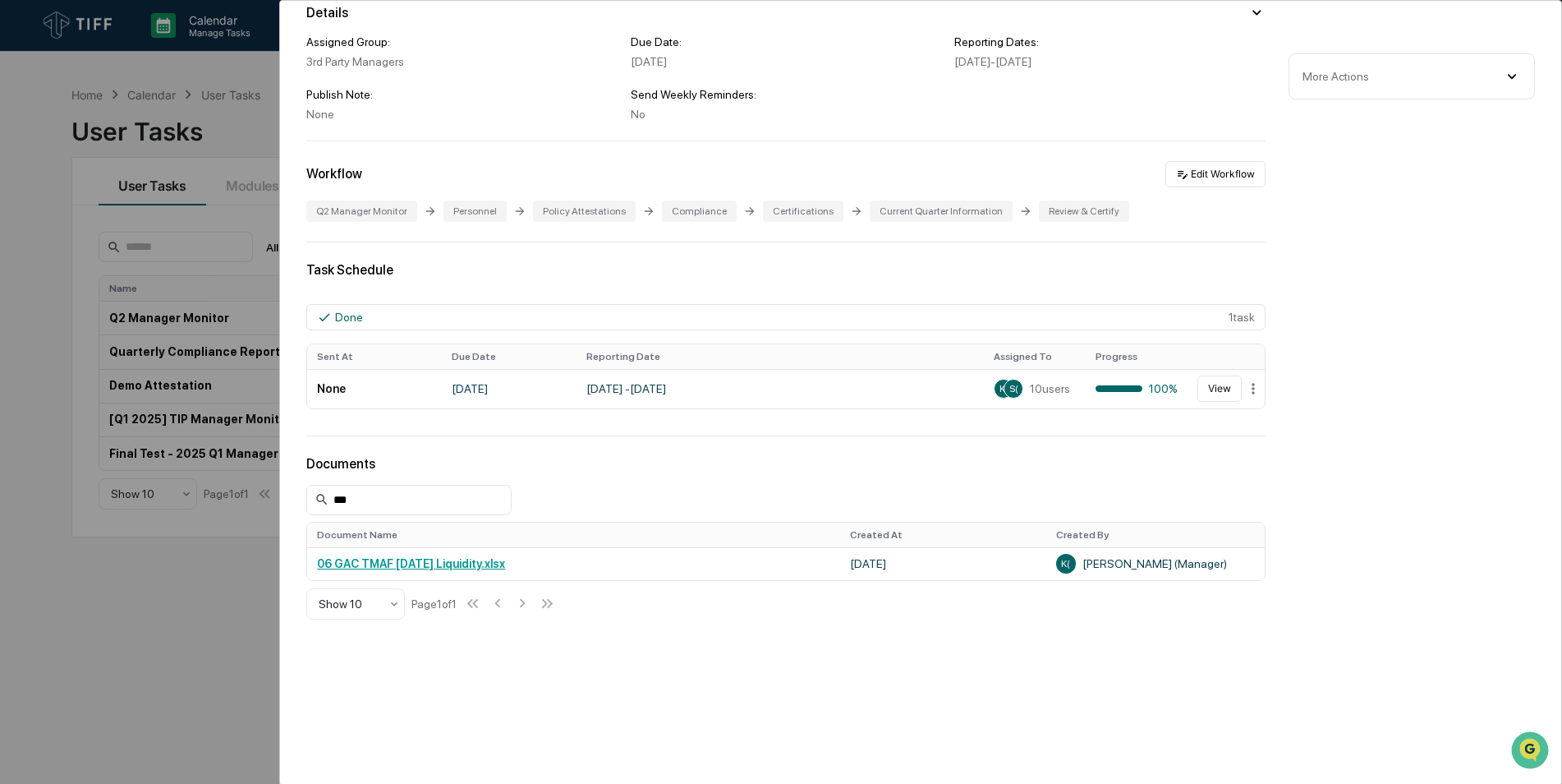
click at [851, 282] on div "Task Schedule Done 1 task Sent At Due Date Reporting Date Assigned To Progress …" at bounding box center [786, 339] width 960 height 154
click at [236, 564] on div "User Tasks Q2 Manager Monitor Q2 Manager Monitor Active No description Details …" at bounding box center [781, 392] width 1562 height 784
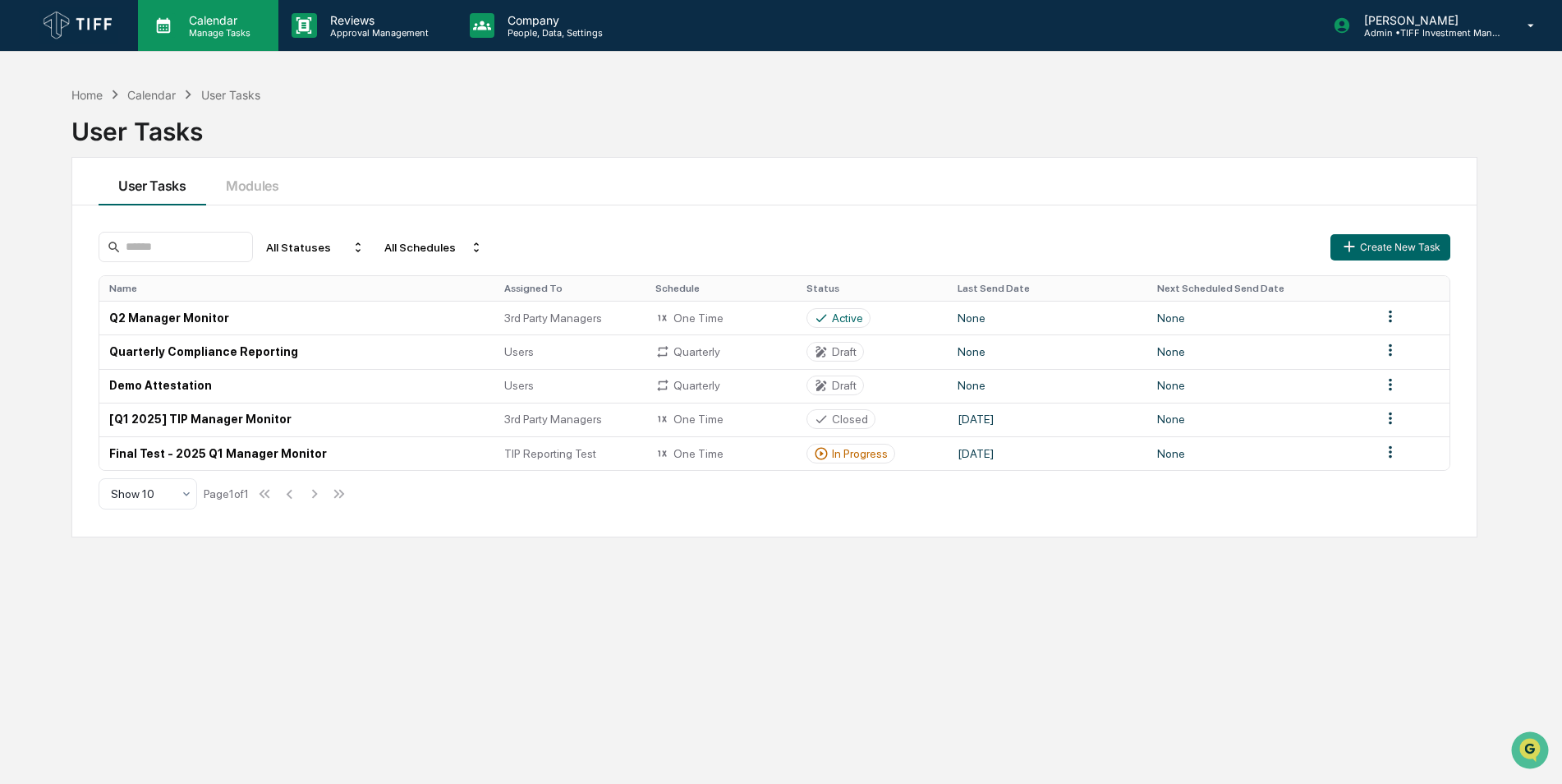
click at [244, 30] on p "Manage Tasks" at bounding box center [217, 32] width 83 height 11
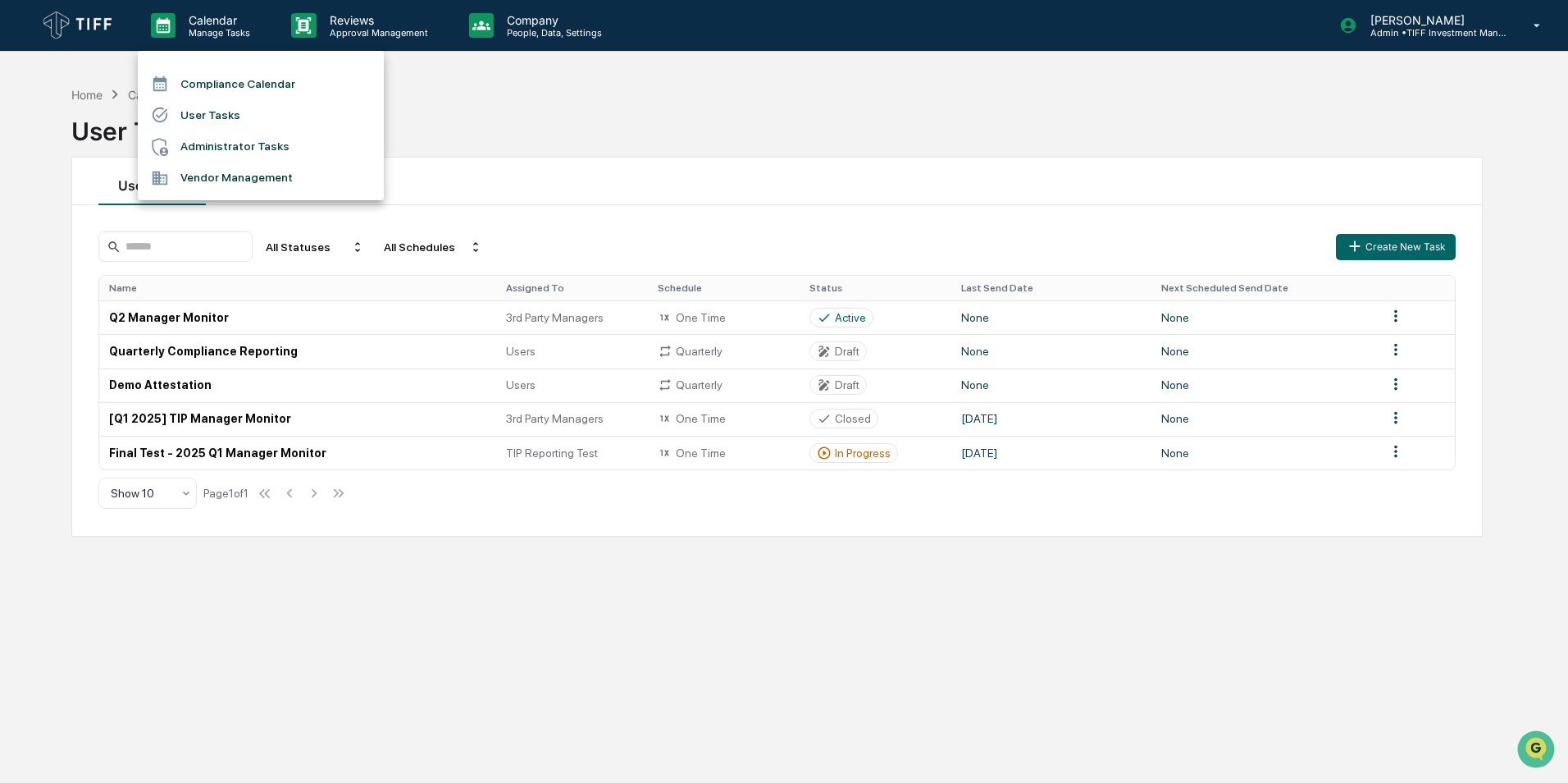
click at [672, 123] on div at bounding box center [784, 392] width 1568 height 783
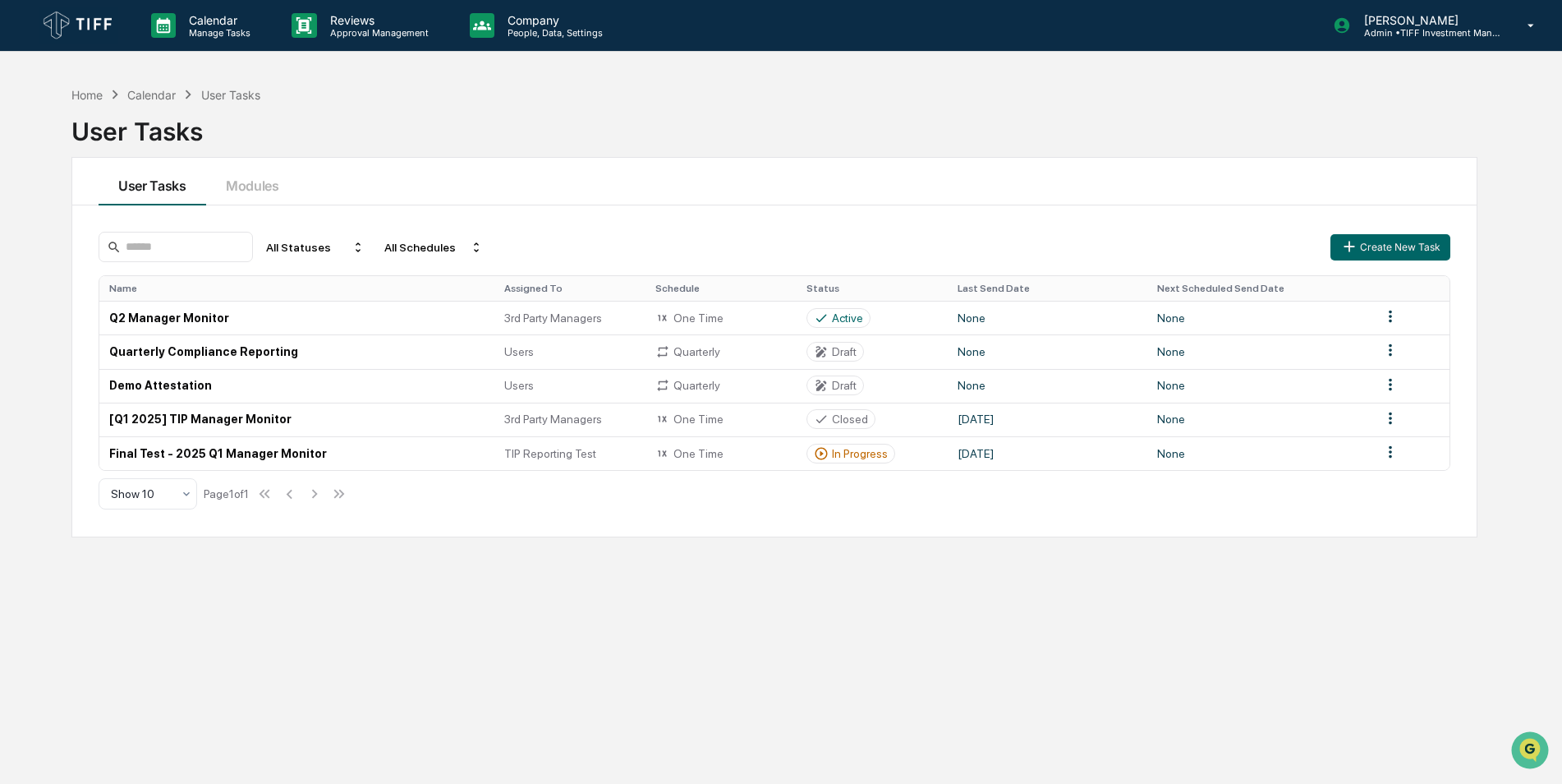
click at [100, 22] on img at bounding box center [79, 26] width 79 height 36
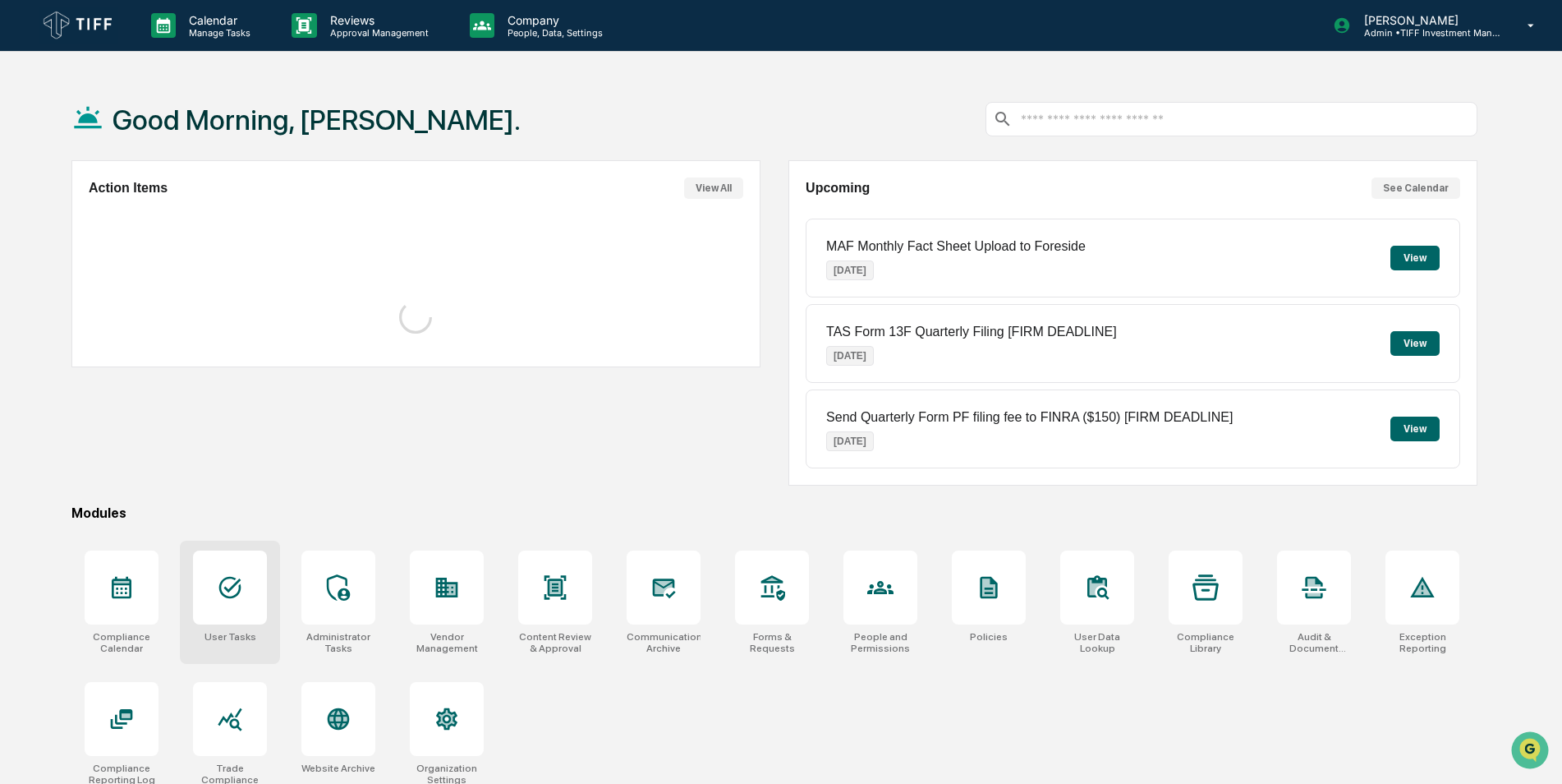
click at [217, 605] on div at bounding box center [229, 587] width 74 height 74
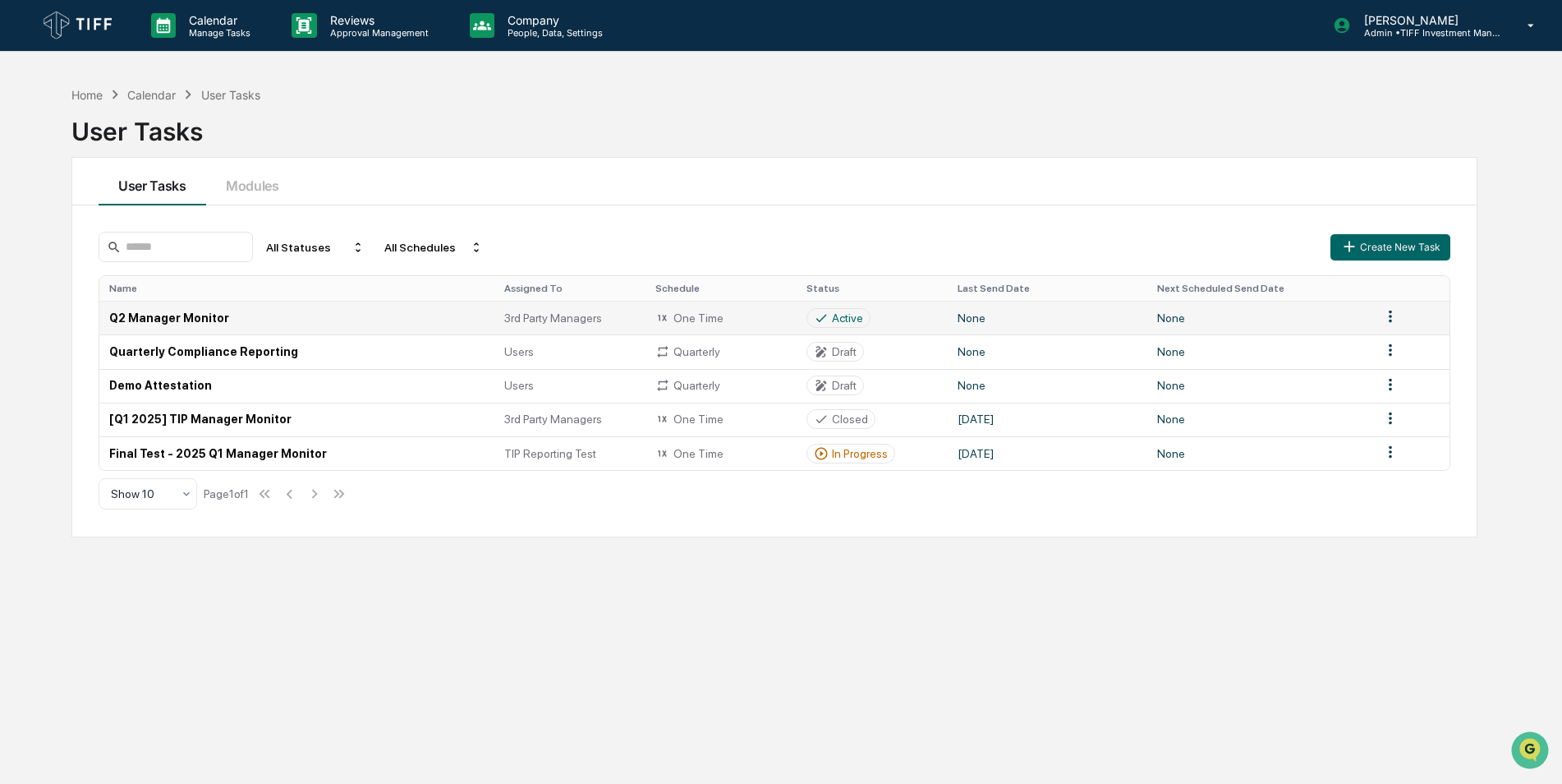
click at [1162, 316] on td "None" at bounding box center [1259, 317] width 224 height 34
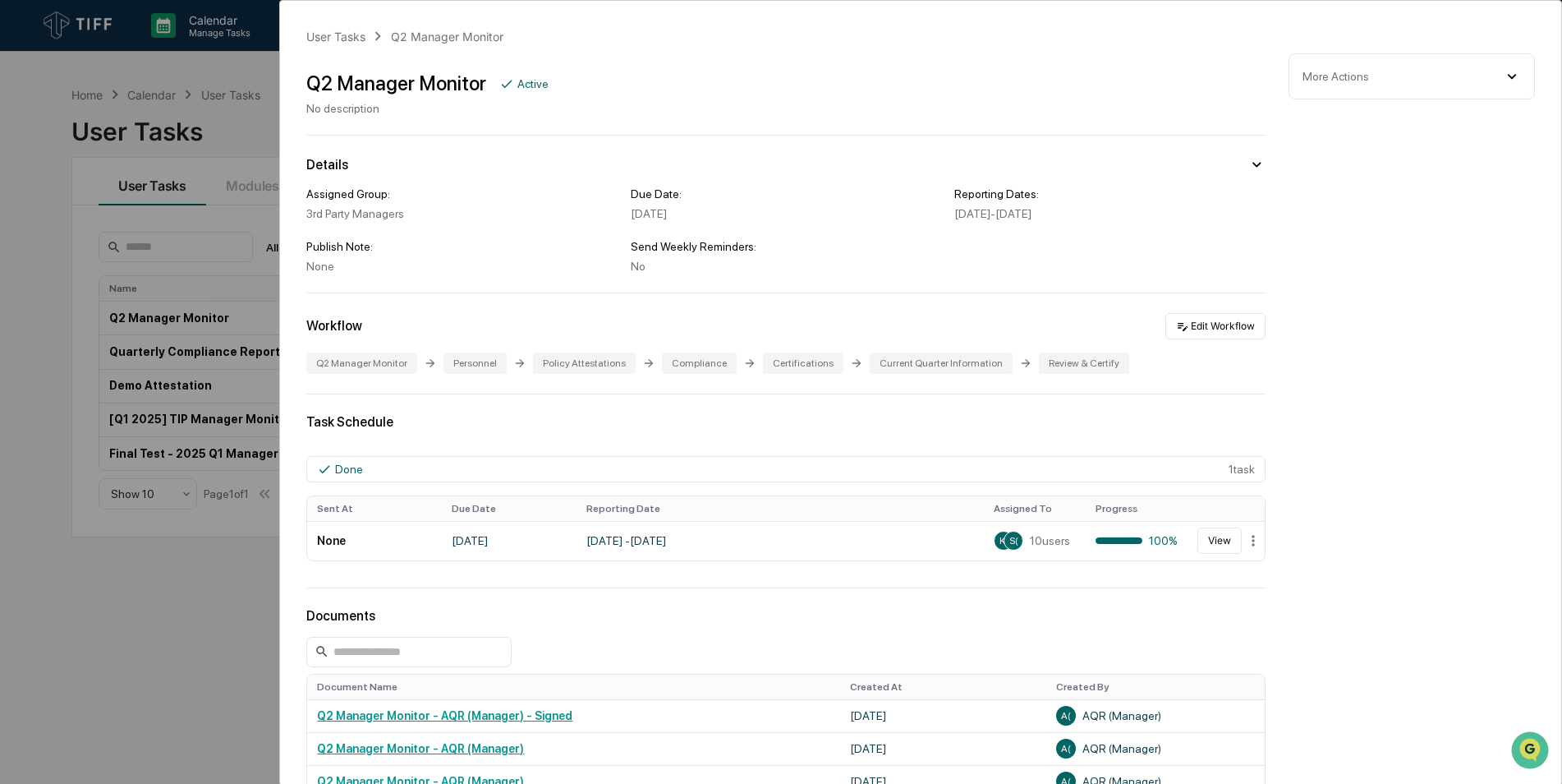
click at [84, 20] on div "User Tasks Q2 Manager Monitor Q2 Manager Monitor Active No description Details …" at bounding box center [781, 392] width 1562 height 784
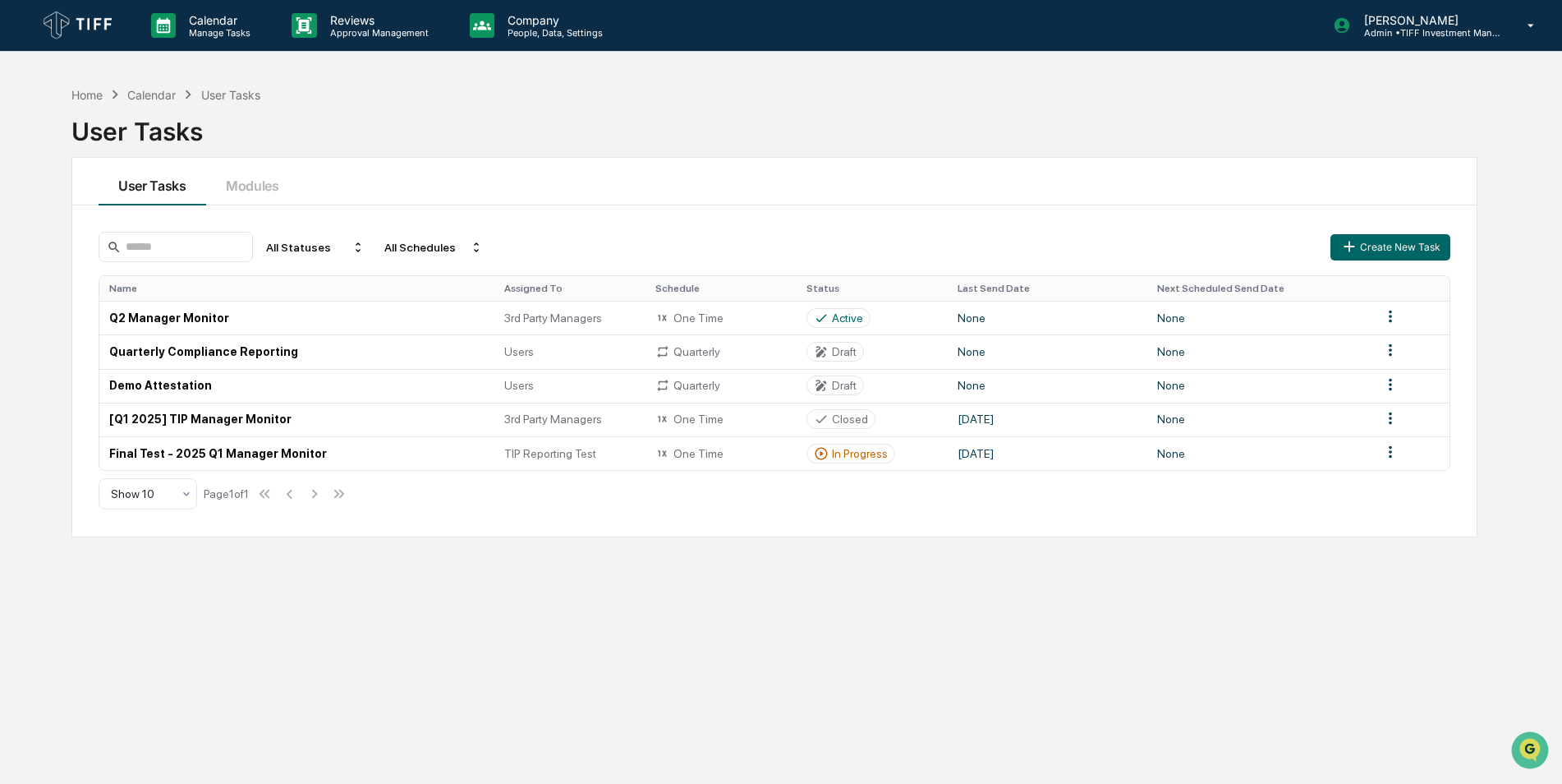
click at [87, 22] on img at bounding box center [79, 26] width 79 height 36
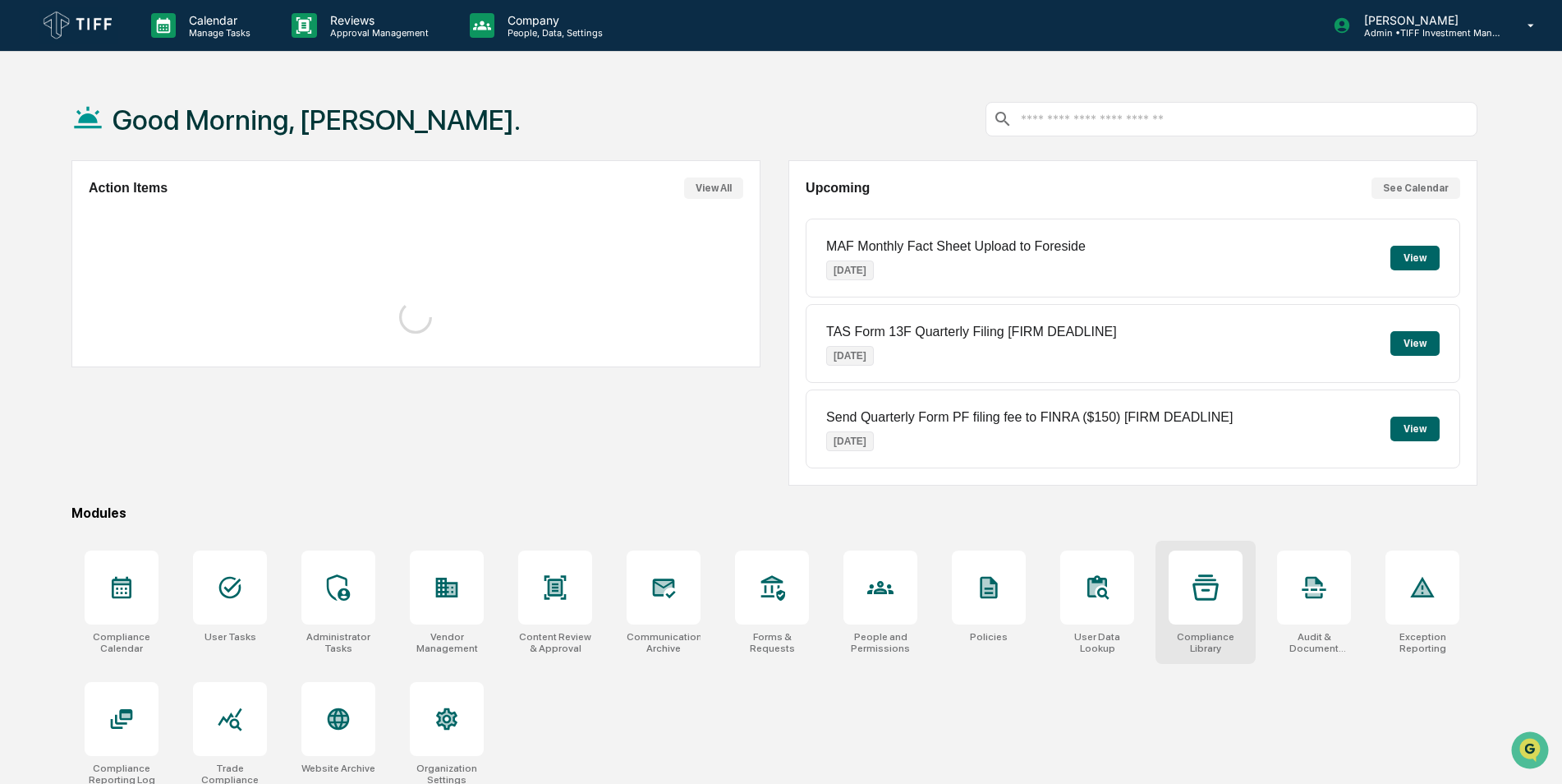
click at [1199, 597] on icon at bounding box center [1205, 588] width 26 height 26
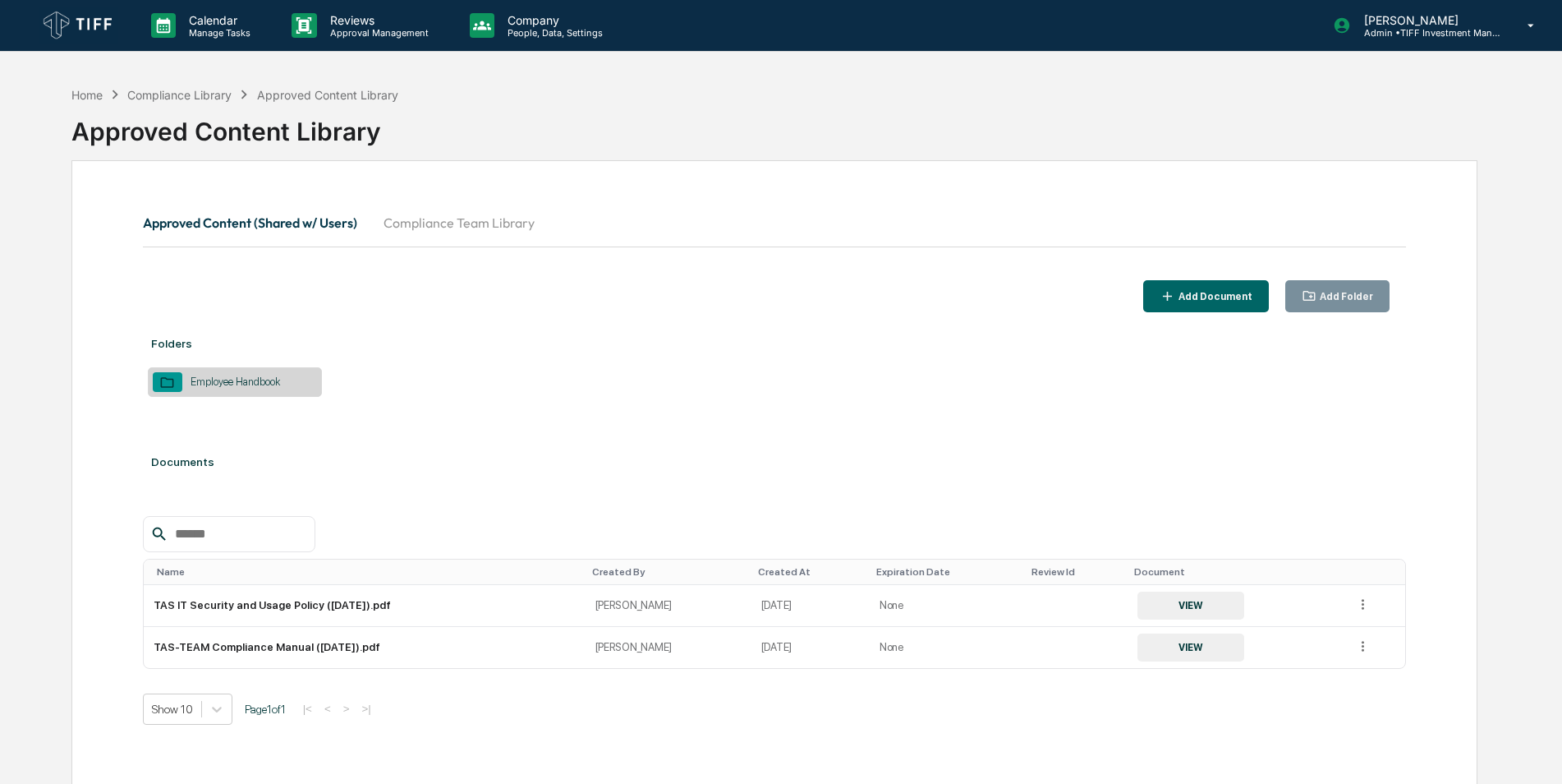
click at [350, 86] on div "Home Compliance Library Approved Content Library" at bounding box center [235, 94] width 327 height 18
click at [355, 96] on div "Approved Content Library" at bounding box center [327, 95] width 141 height 14
click at [478, 220] on button "Compliance Team Library" at bounding box center [459, 222] width 177 height 40
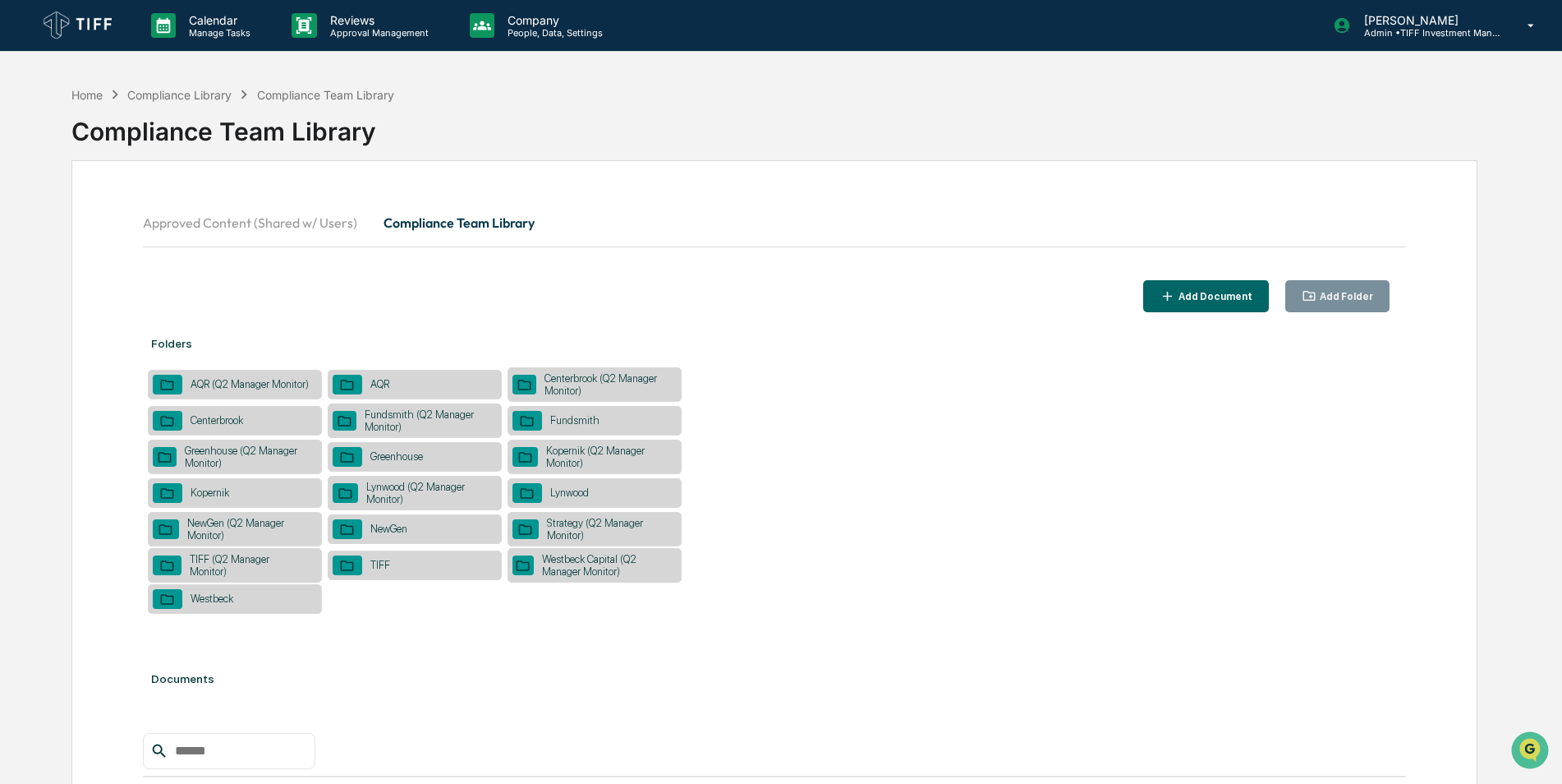
click at [598, 443] on div "Kopernik (Q2 Manager Monitor)" at bounding box center [595, 457] width 174 height 35
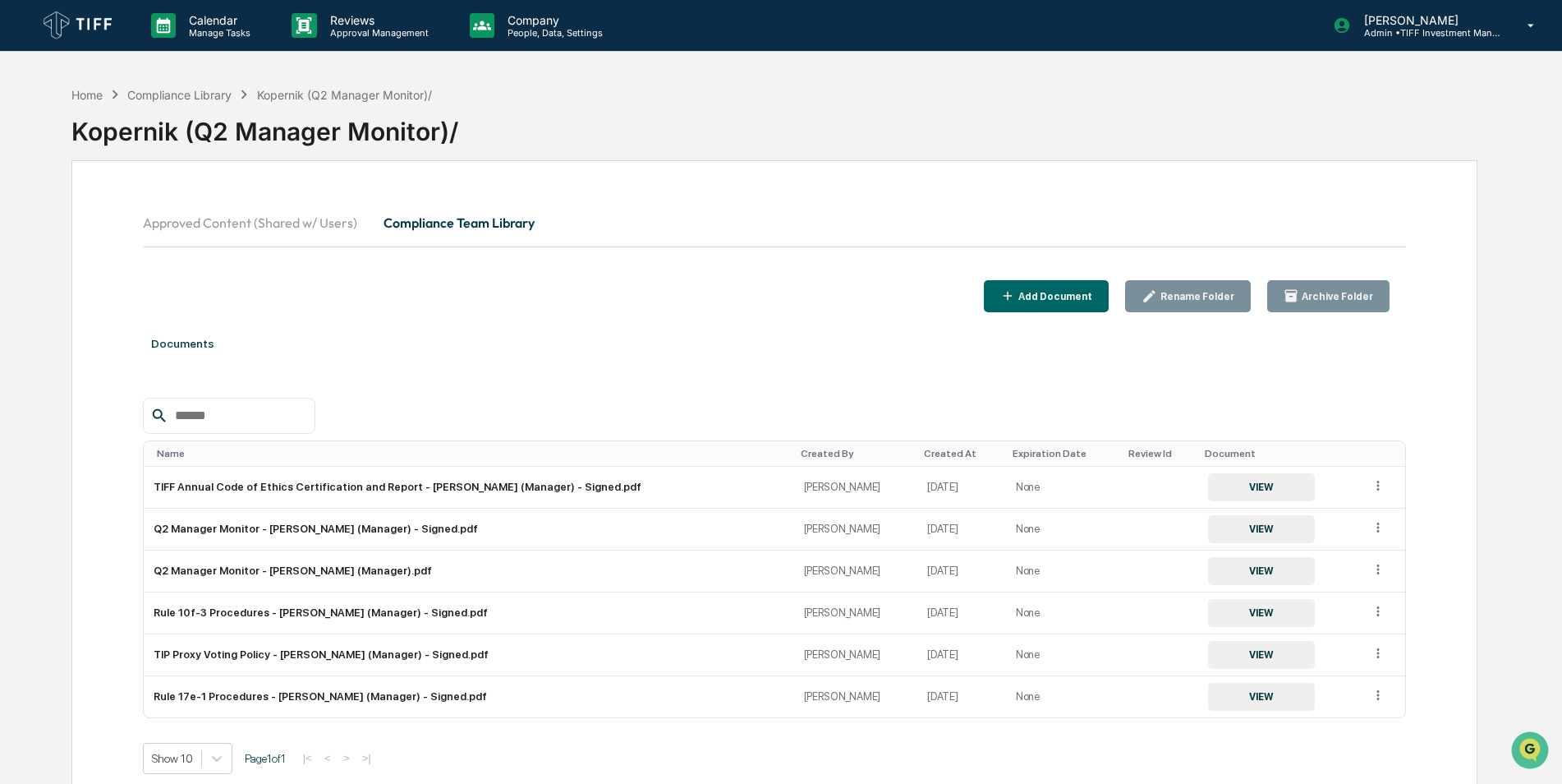
scroll to position [78, 0]
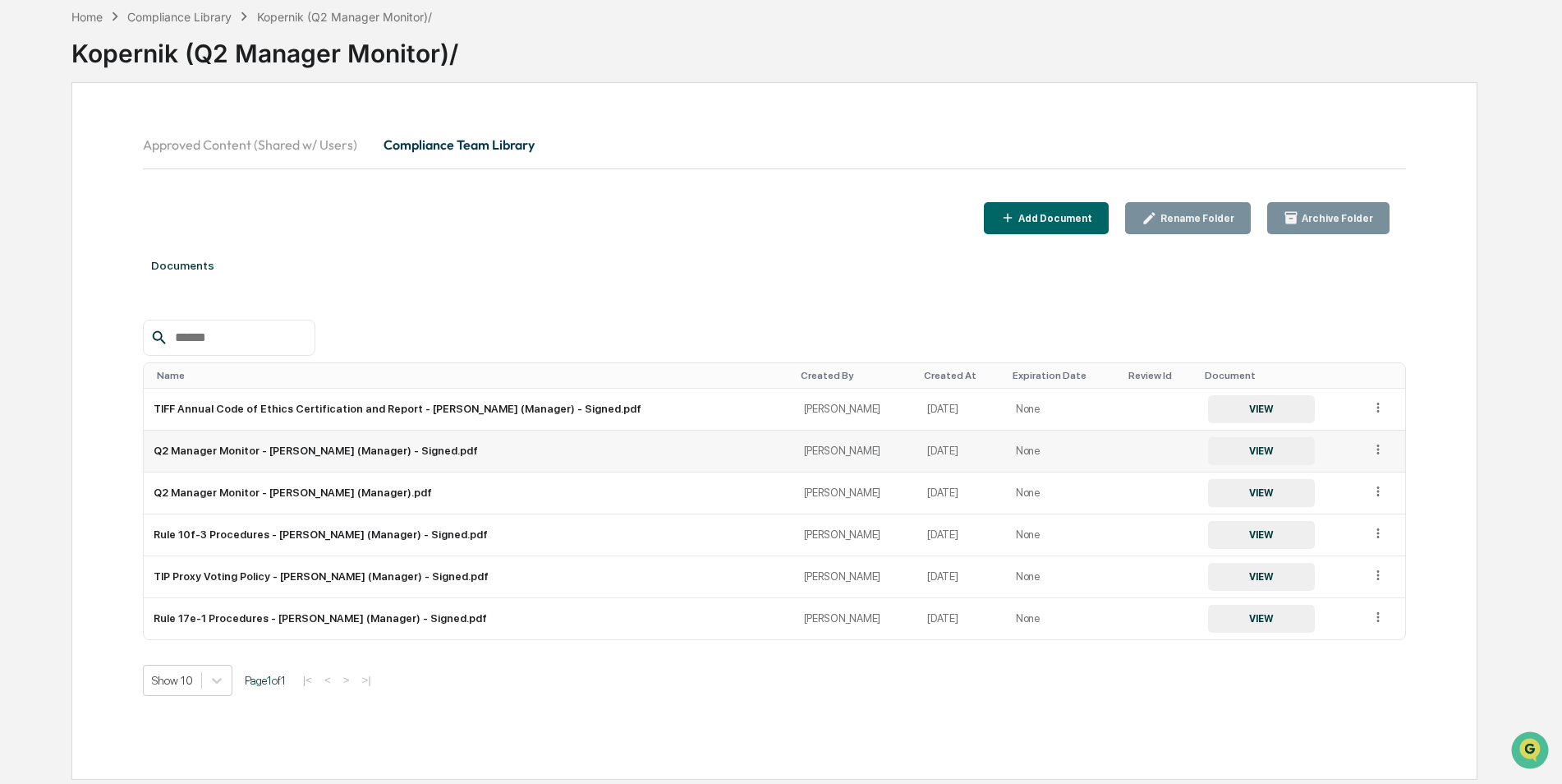
click at [1245, 453] on button "VIEW" at bounding box center [1261, 451] width 106 height 28
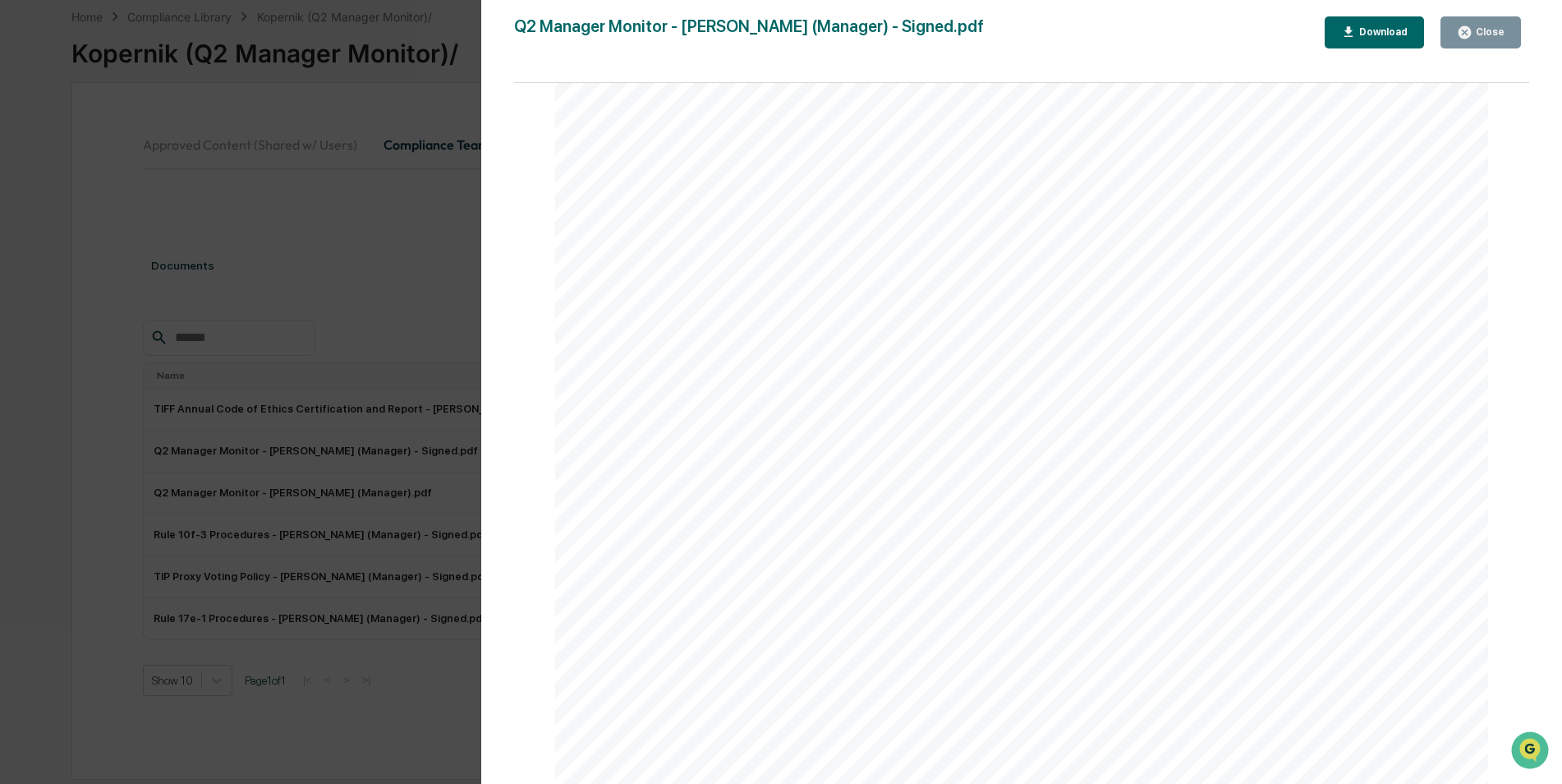
scroll to position [5832, 0]
click at [1501, 24] on button "Close" at bounding box center [1481, 32] width 80 height 32
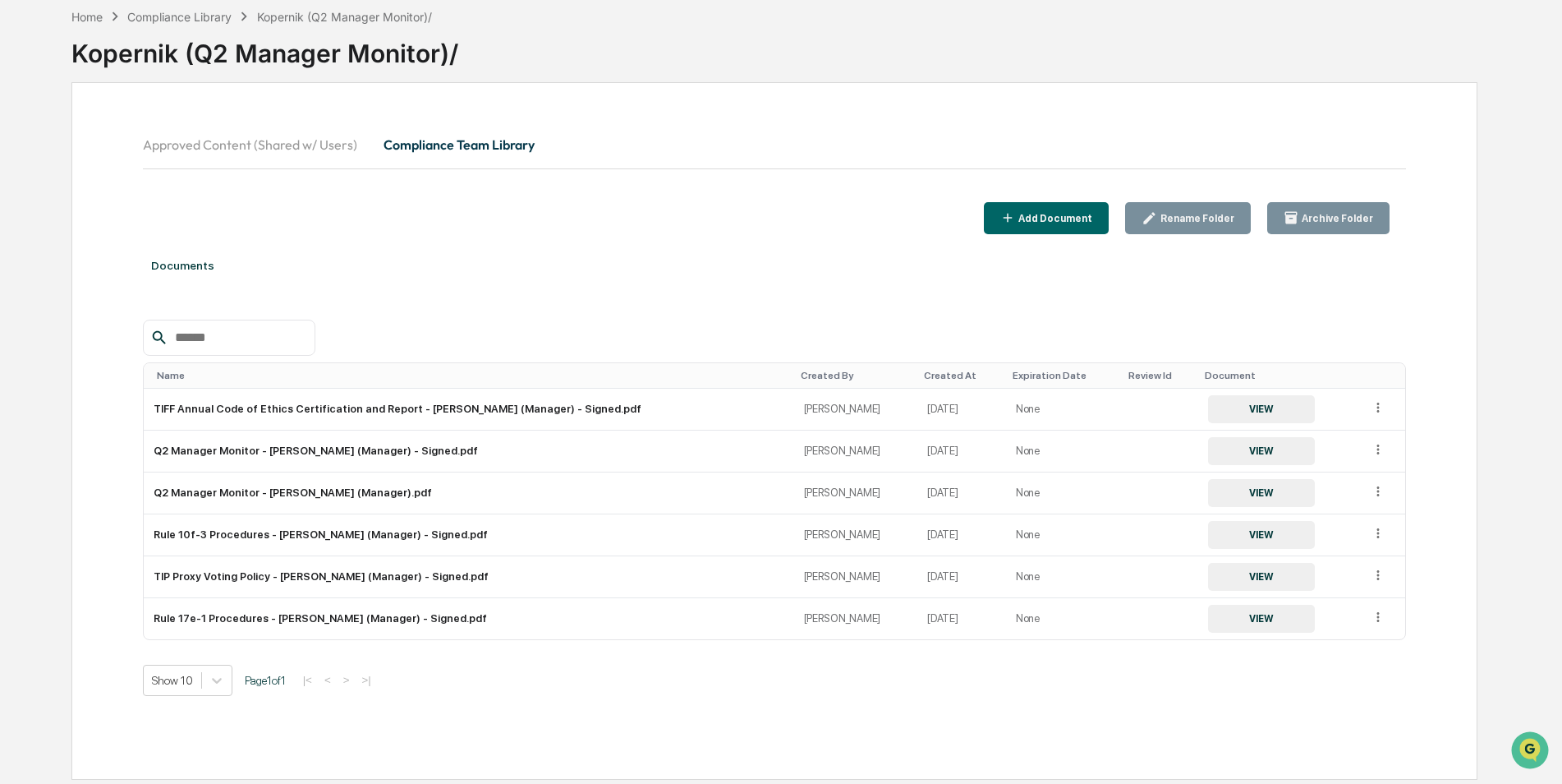
click at [526, 261] on div "Documents" at bounding box center [775, 265] width 1264 height 46
click at [325, 145] on button "Approved Content (Shared w/ Users)" at bounding box center [256, 145] width 228 height 40
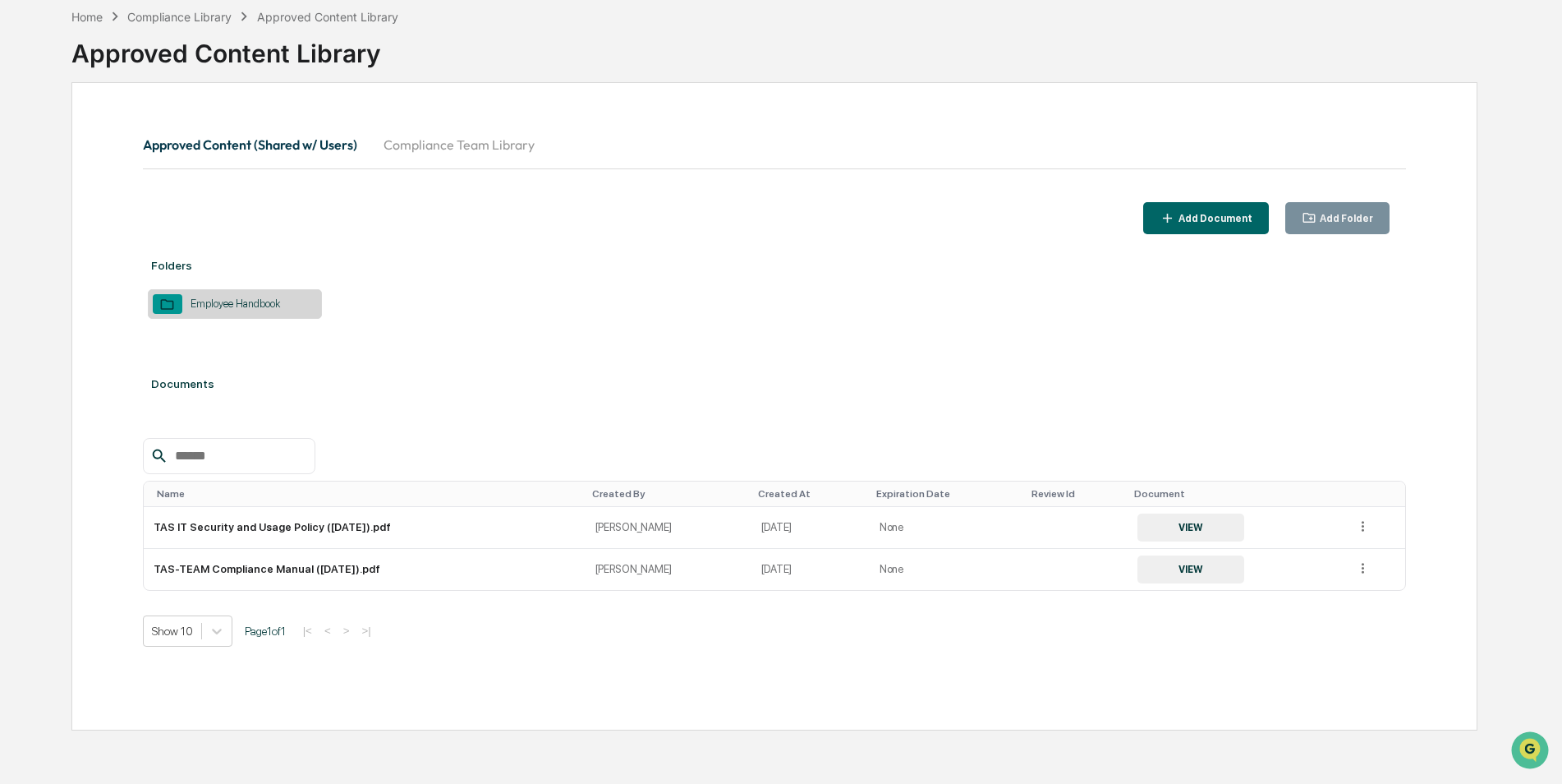
click at [434, 150] on button "Compliance Team Library" at bounding box center [459, 145] width 177 height 40
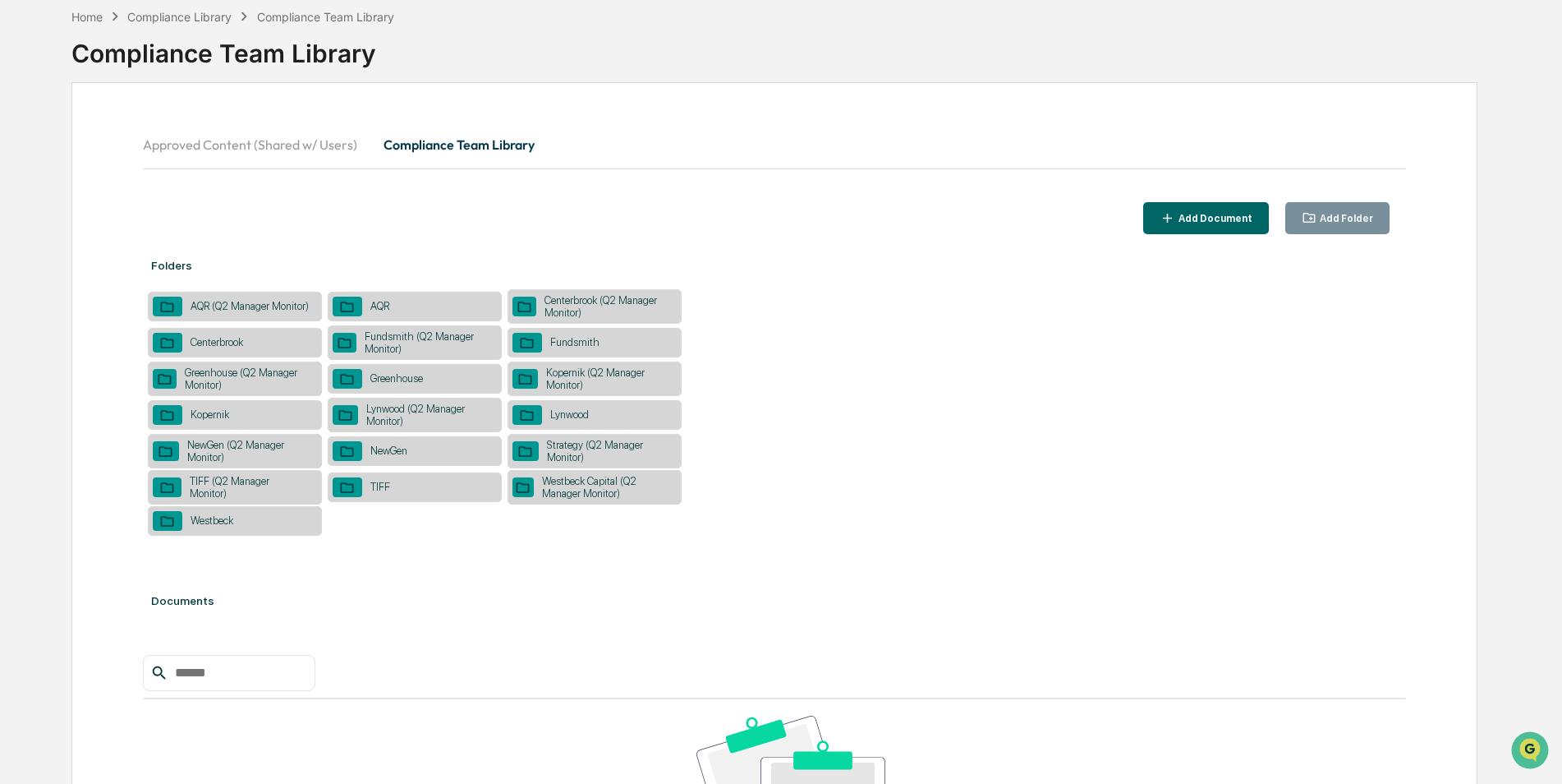
click at [276, 450] on div "NewGen (Q2 Manager Monitor)" at bounding box center [247, 451] width 138 height 24
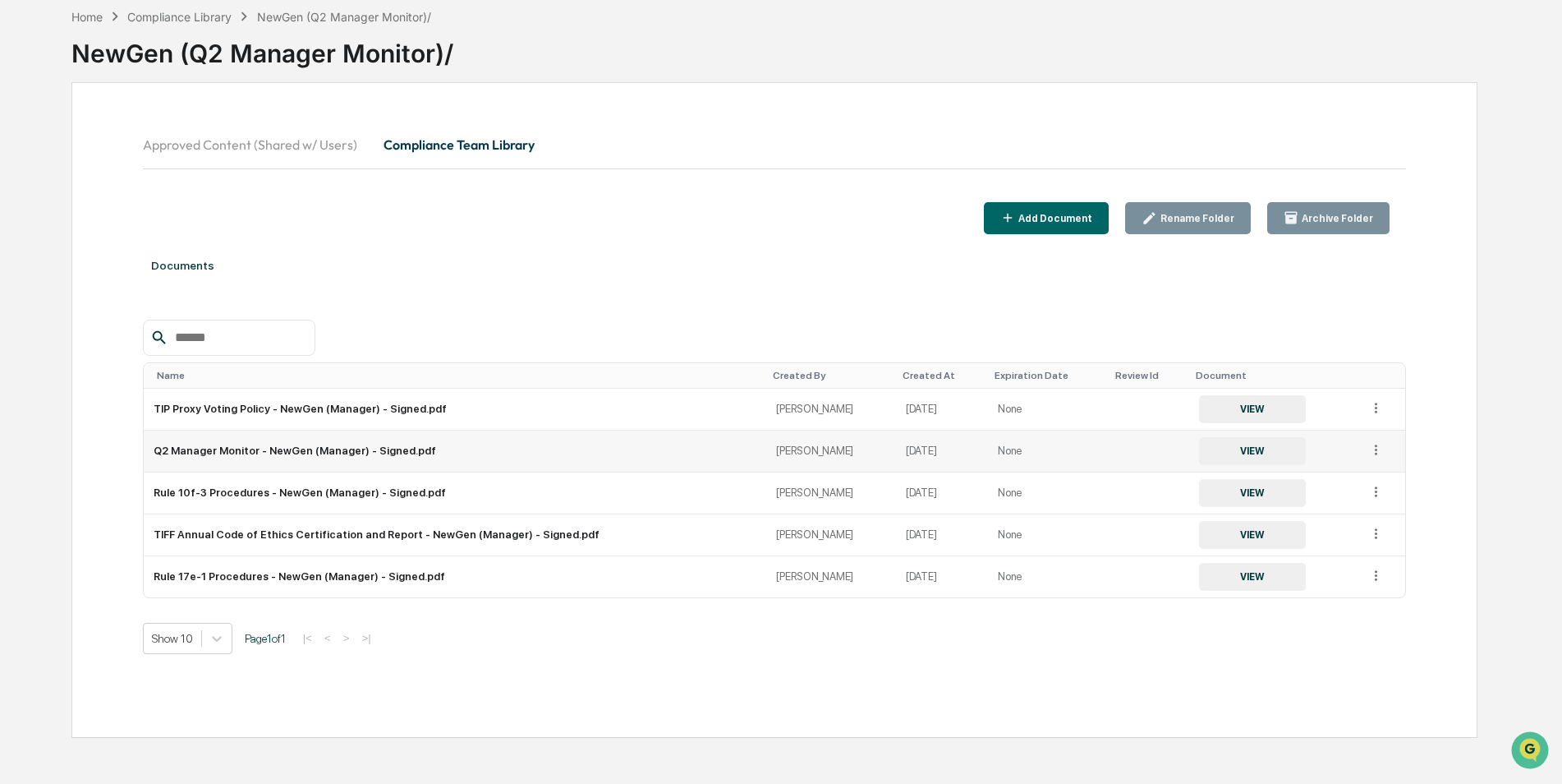
click at [1232, 458] on button "VIEW" at bounding box center [1252, 451] width 106 height 28
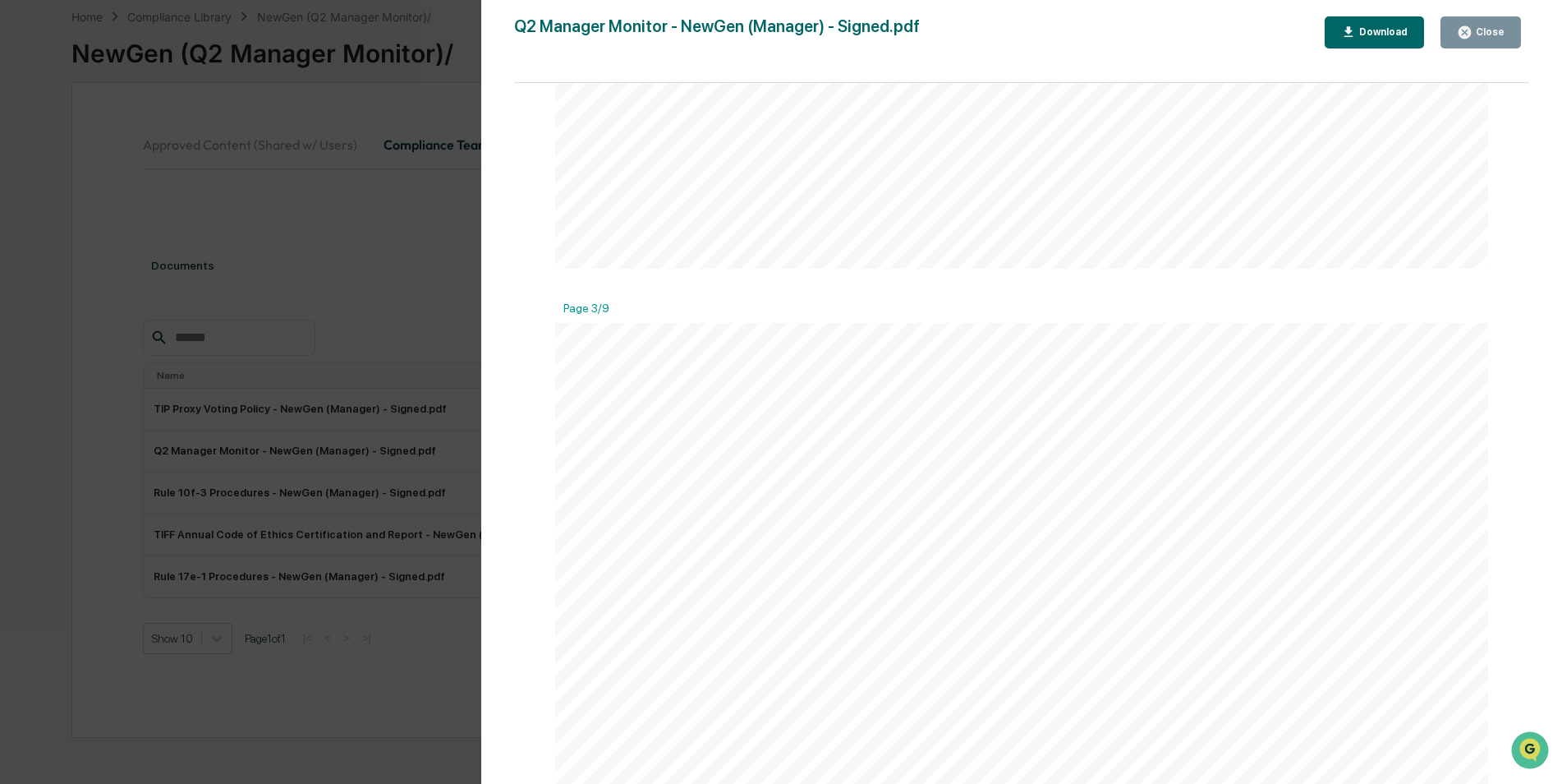
scroll to position [2629, 0]
